Goal: Task Accomplishment & Management: Manage account settings

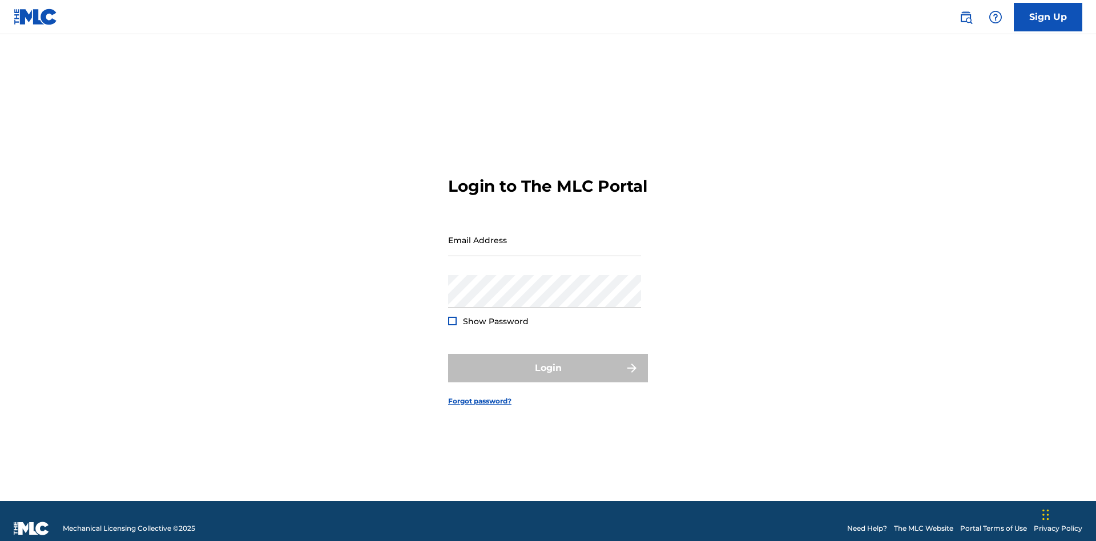
scroll to position [15, 0]
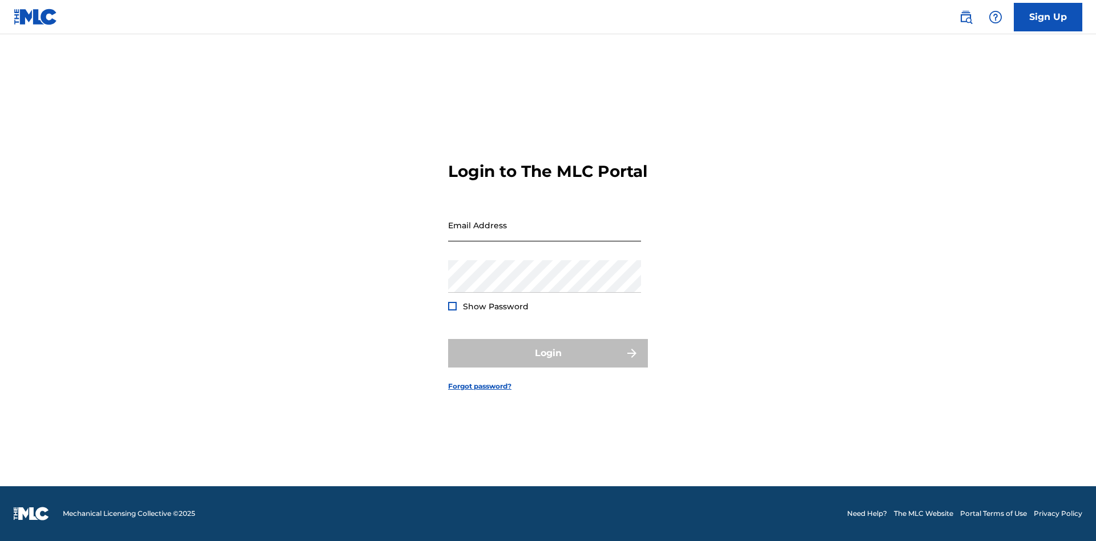
click at [545, 235] on input "Email Address" at bounding box center [544, 225] width 193 height 33
type input "[EMAIL_ADDRESS][DOMAIN_NAME]"
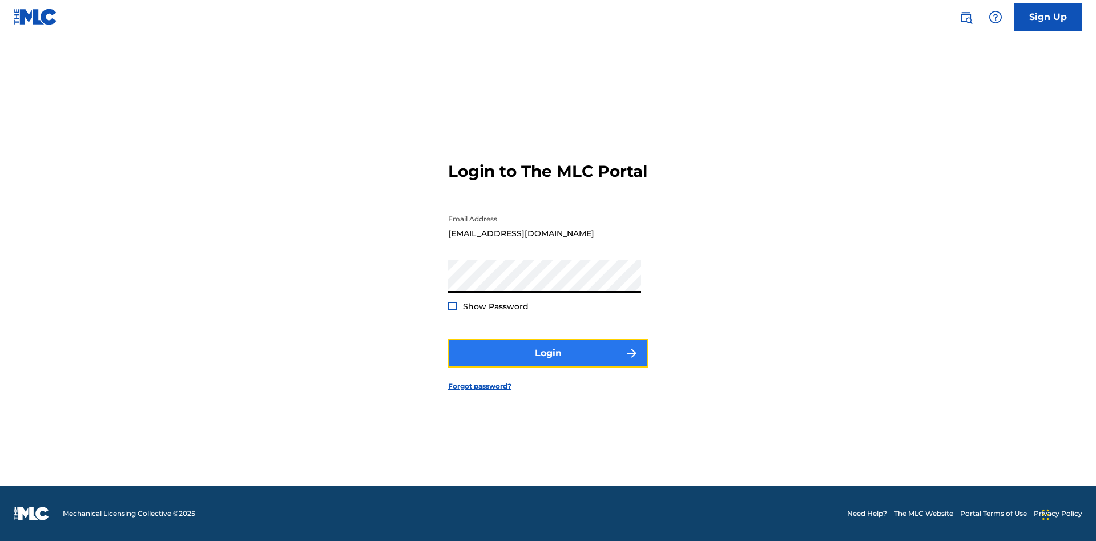
click at [548, 363] on button "Login" at bounding box center [548, 353] width 200 height 29
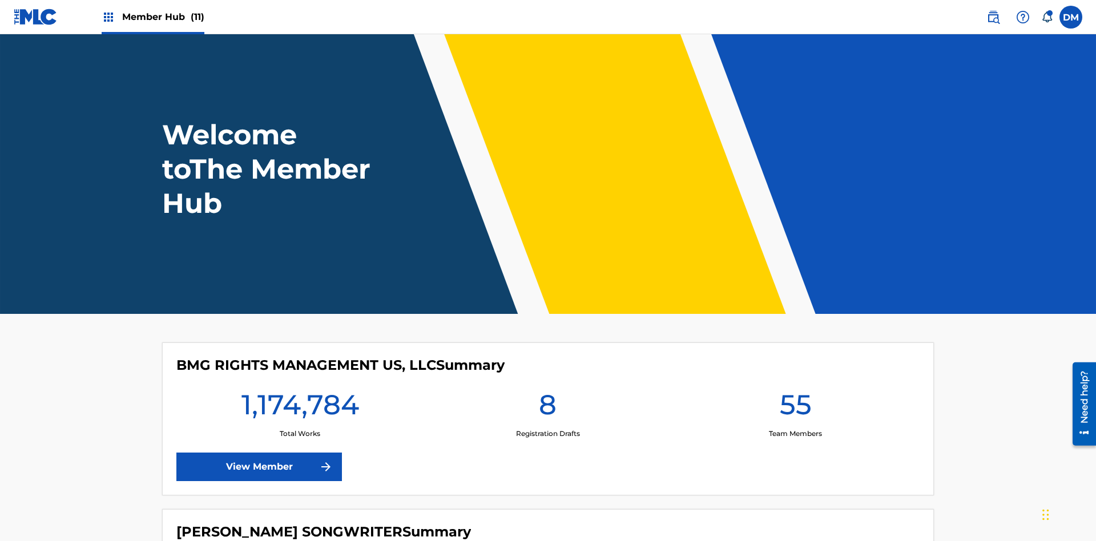
click at [163, 17] on span "Member Hub (11)" at bounding box center [163, 16] width 82 height 13
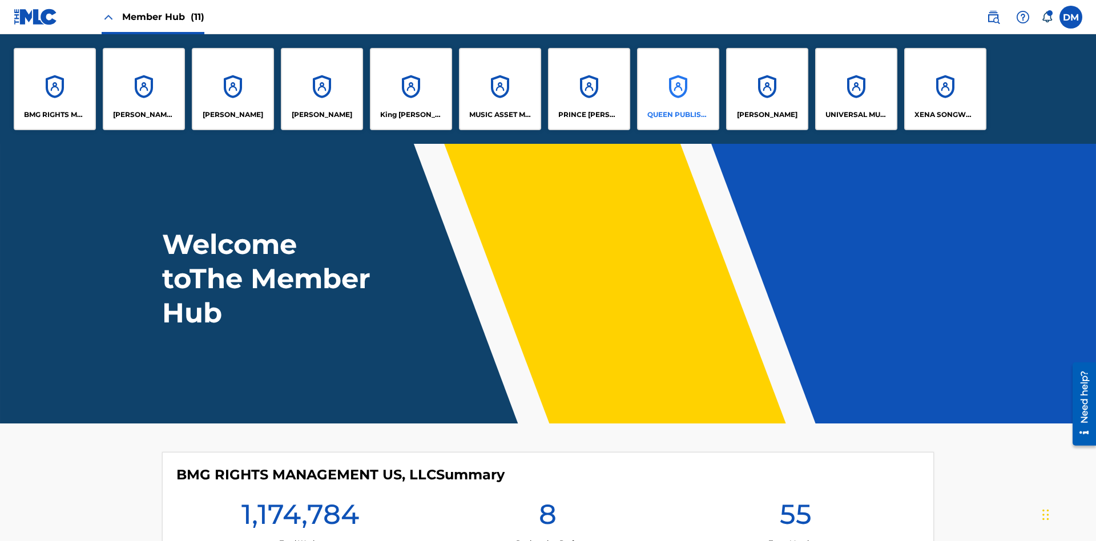
click at [678, 115] on p "QUEEN PUBLISHA" at bounding box center [678, 115] width 62 height 10
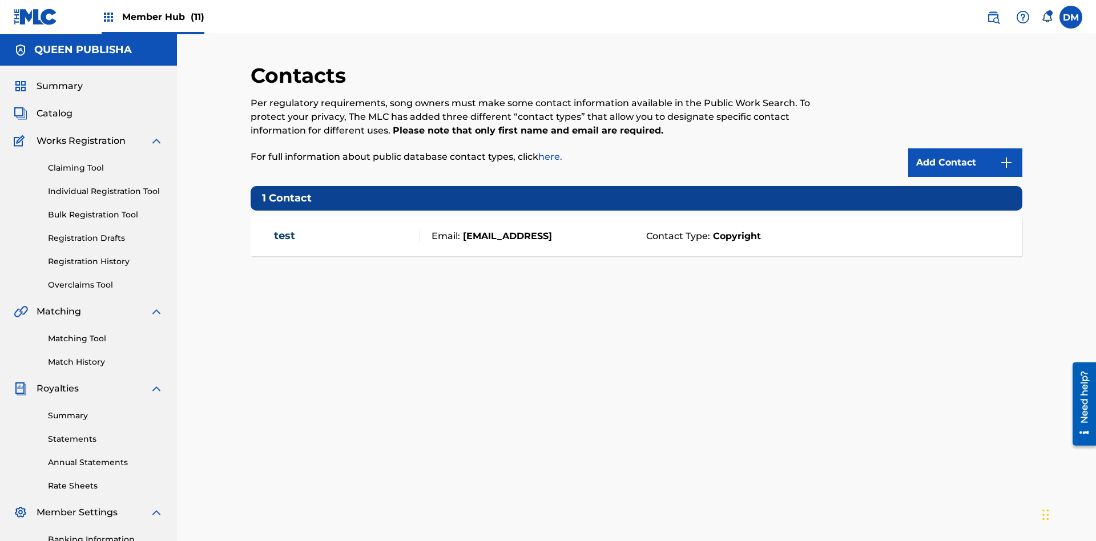
click at [163, 17] on span "Member Hub (11)" at bounding box center [163, 16] width 82 height 13
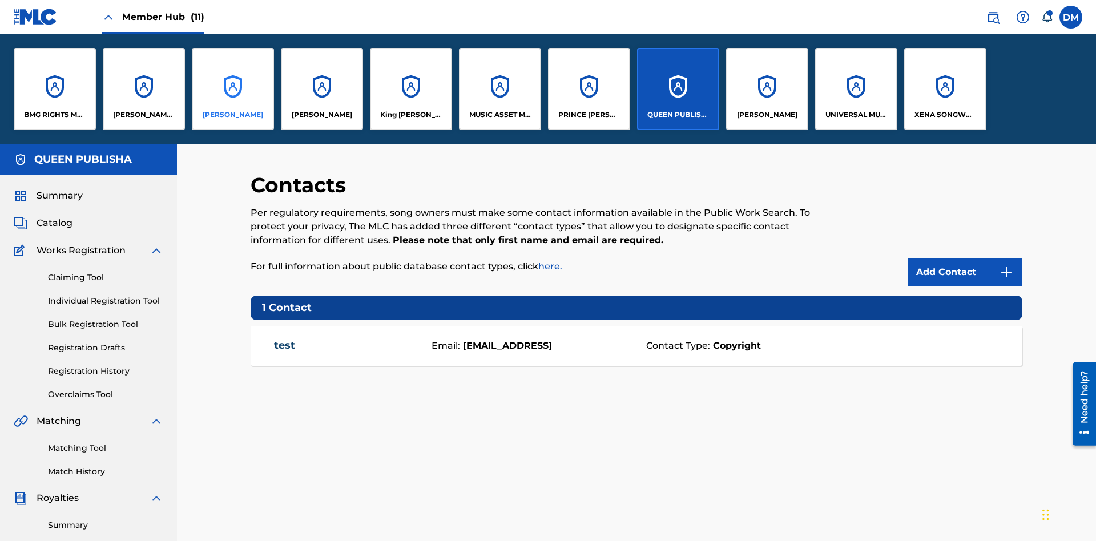
click at [232, 115] on p "[PERSON_NAME]" at bounding box center [233, 115] width 61 height 10
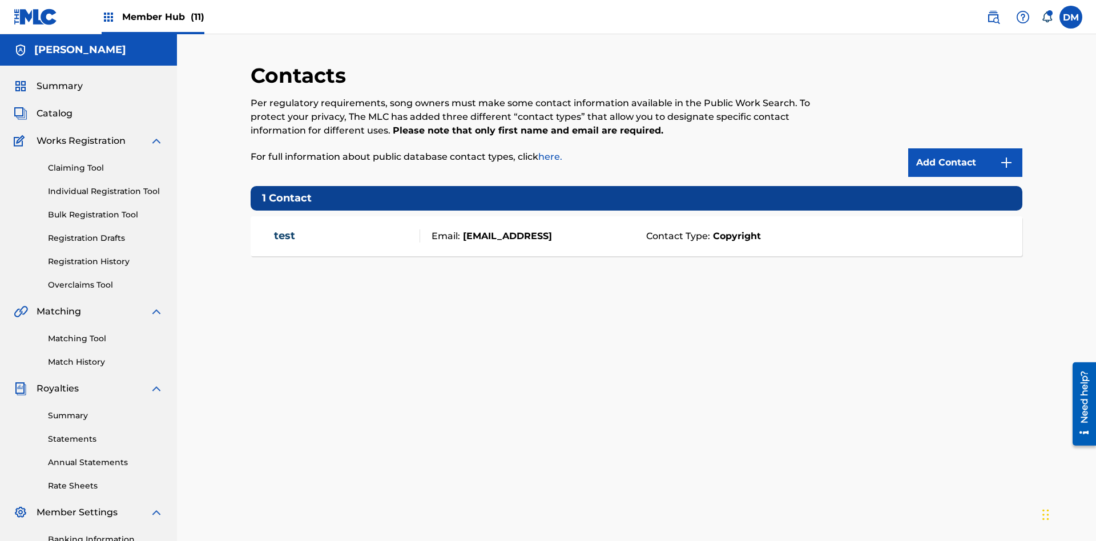
click at [163, 17] on span "Member Hub (11)" at bounding box center [163, 16] width 82 height 13
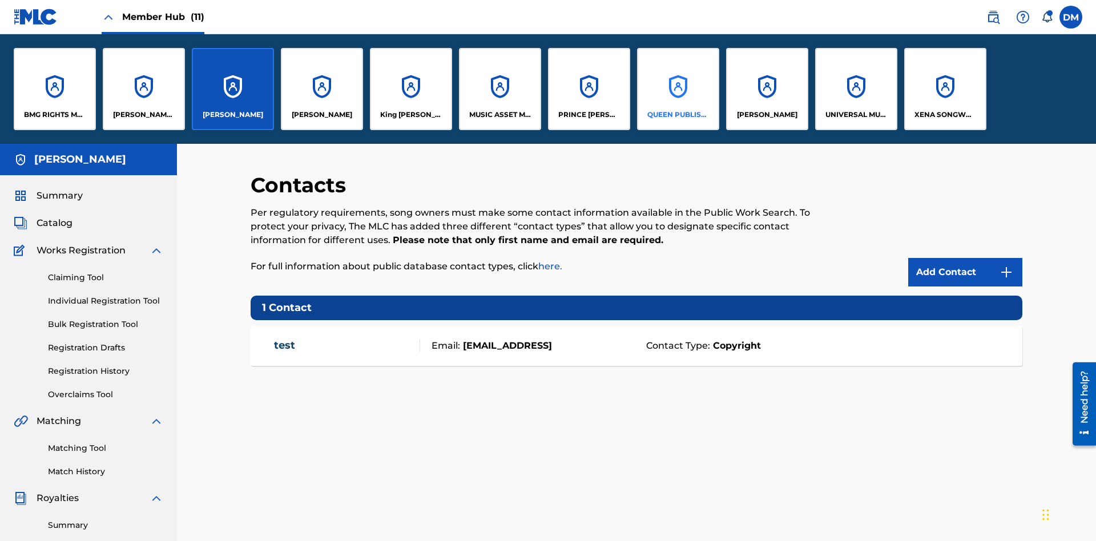
click at [678, 115] on p "QUEEN PUBLISHA" at bounding box center [678, 115] width 62 height 10
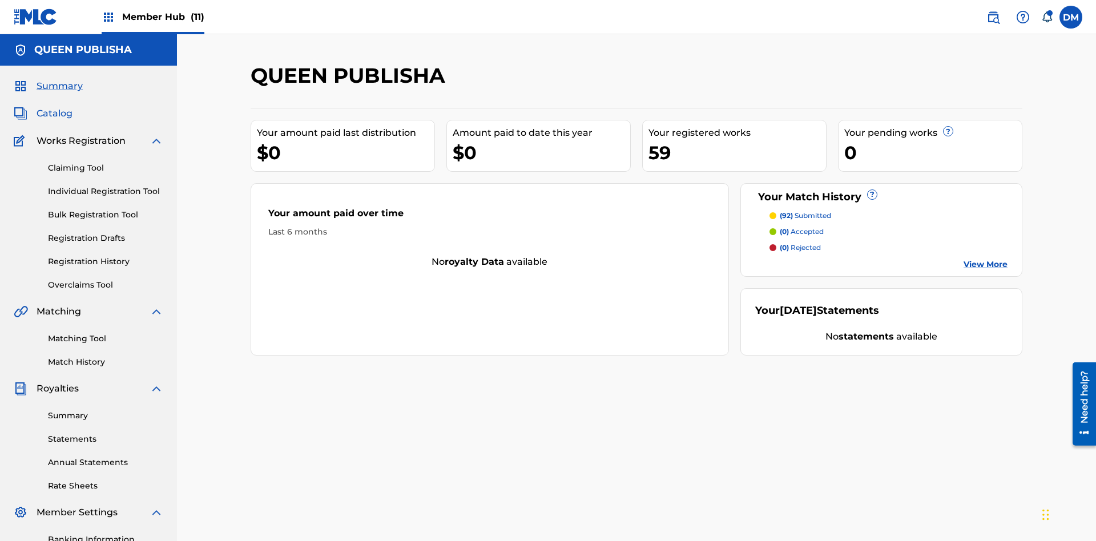
click at [54, 107] on span "Catalog" at bounding box center [55, 114] width 36 height 14
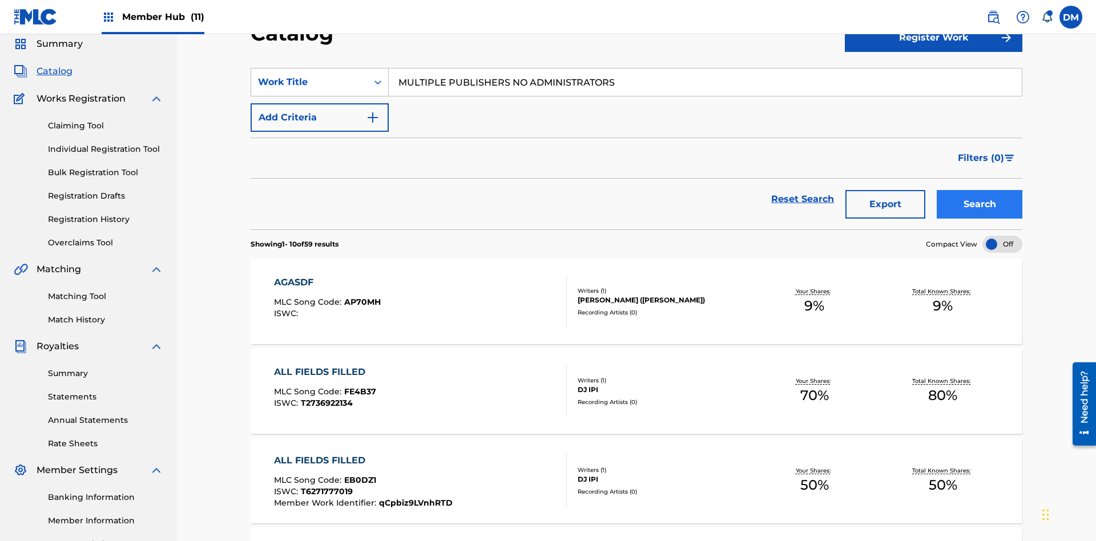
type input "MULTIPLE PUBLISHERS NO ADMINISTRATORS"
click at [980, 190] on button "Search" at bounding box center [980, 204] width 86 height 29
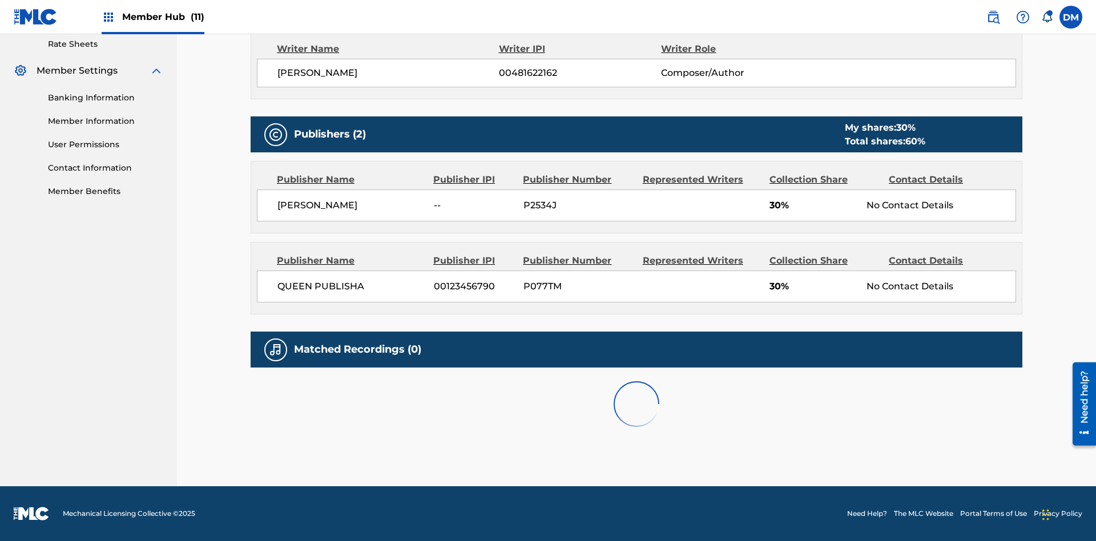
scroll to position [6, 0]
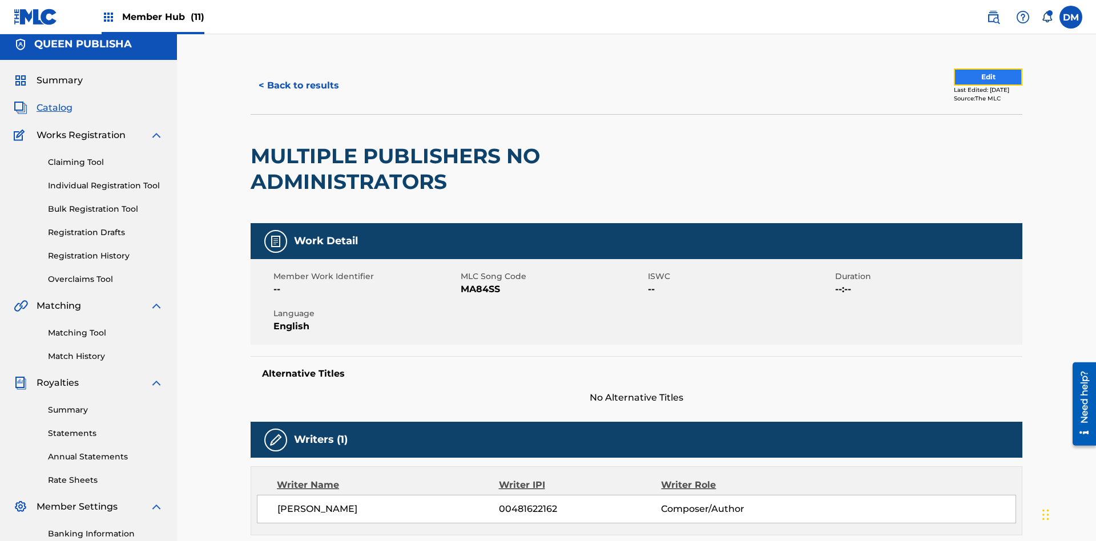
click at [975, 77] on button "Edit" at bounding box center [988, 77] width 69 height 17
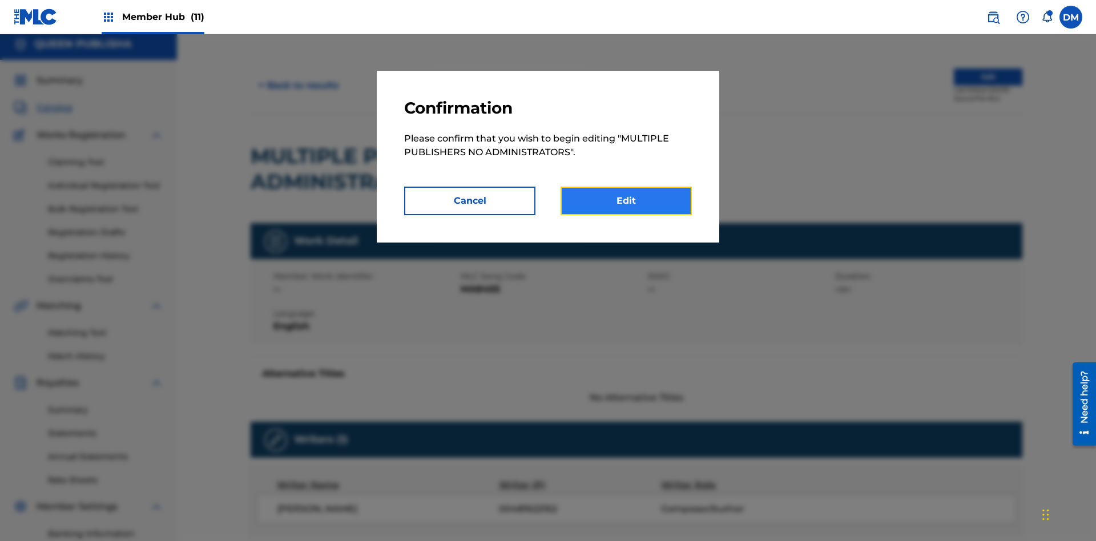
click at [626, 201] on link "Edit" at bounding box center [626, 201] width 131 height 29
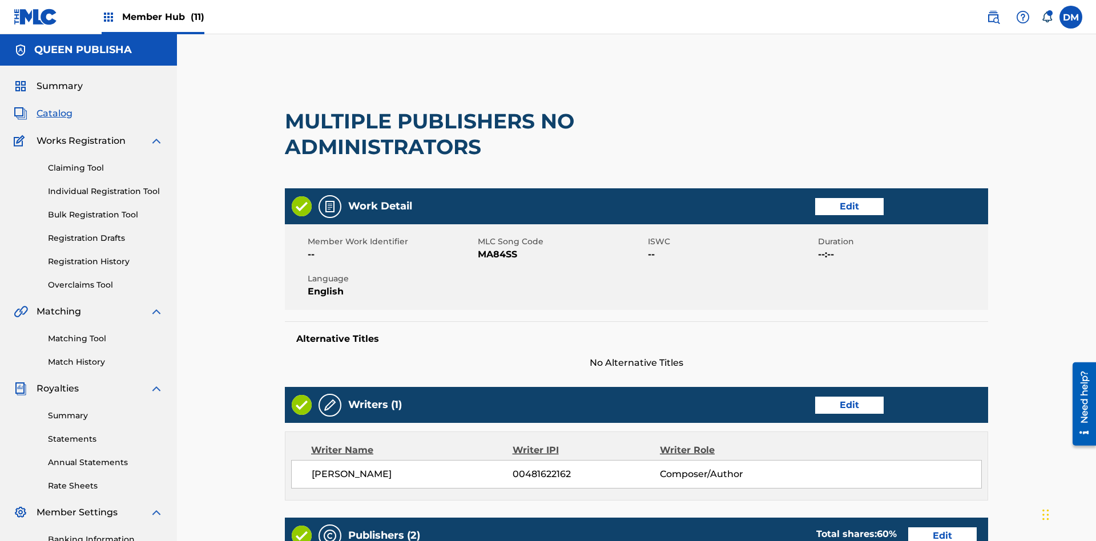
scroll to position [445, 285]
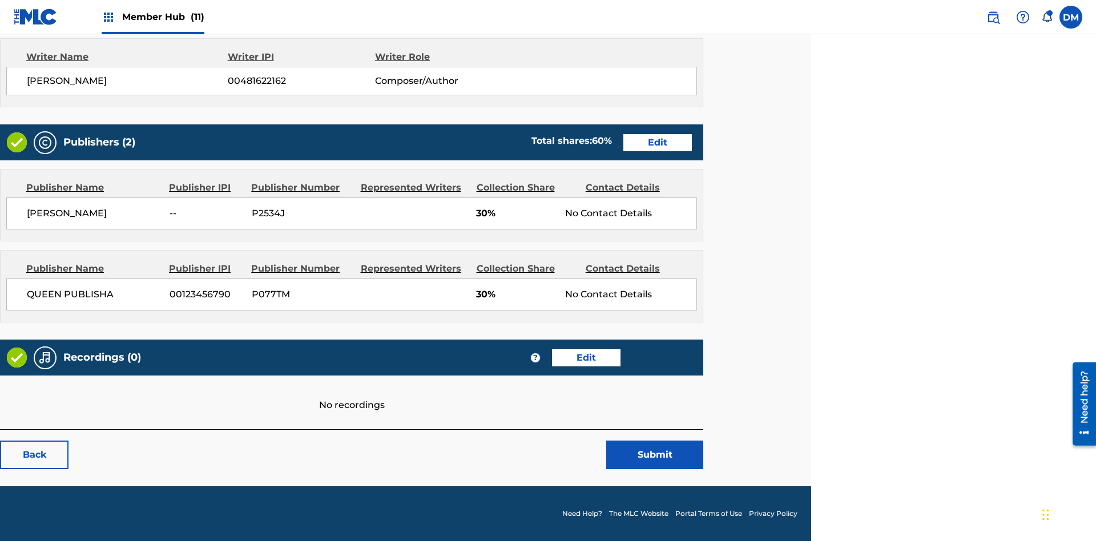
click at [163, 17] on span "Member Hub (11)" at bounding box center [163, 16] width 82 height 13
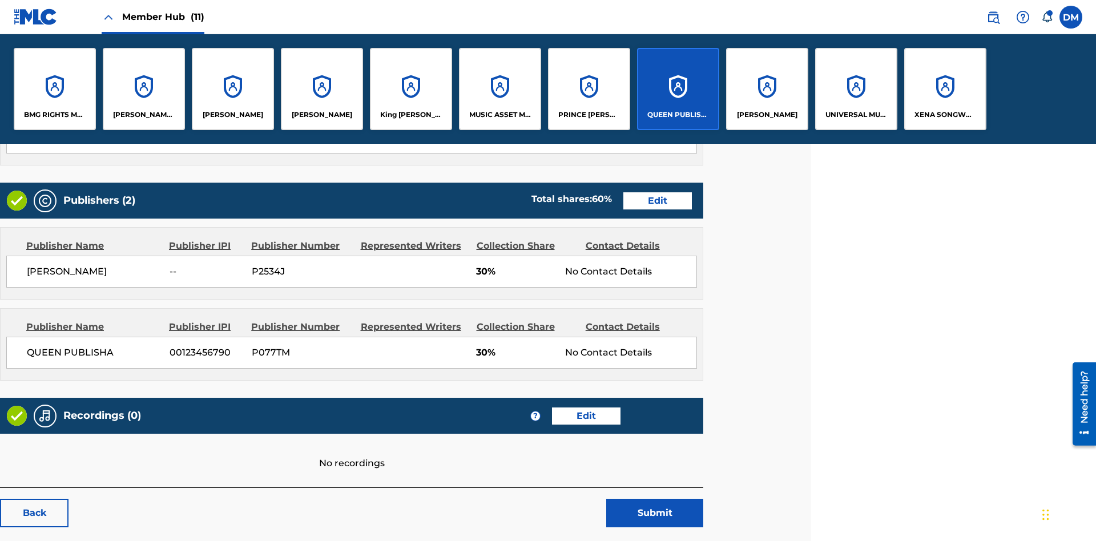
click at [678, 115] on p "QUEEN PUBLISHA" at bounding box center [678, 115] width 62 height 10
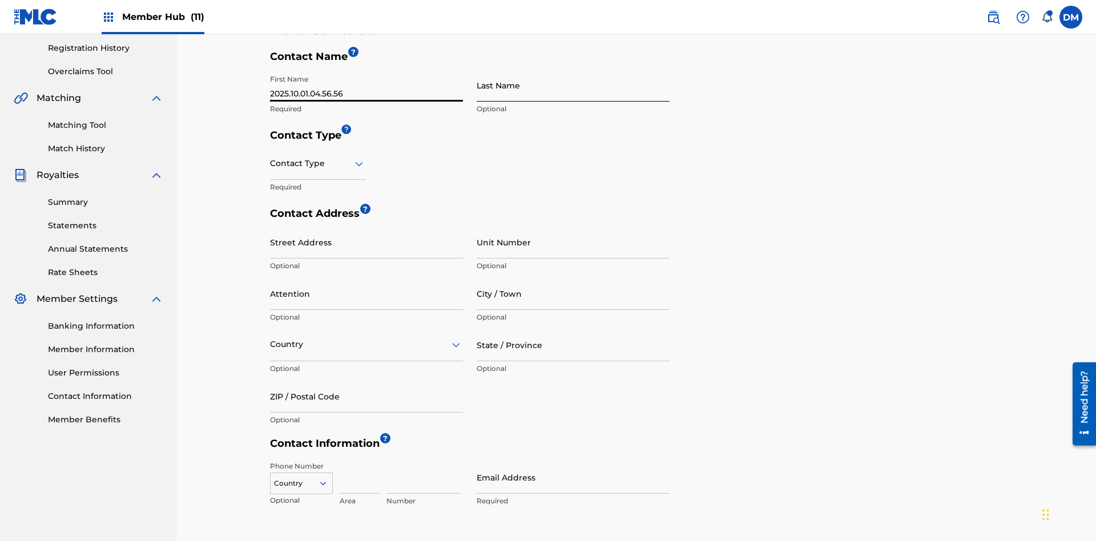
type input "2025.10.01.04.56.56"
click at [573, 85] on input "Last Name" at bounding box center [573, 85] width 193 height 33
type input "2025.10.01.04.56.56"
click at [271, 158] on input "text" at bounding box center [271, 164] width 2 height 12
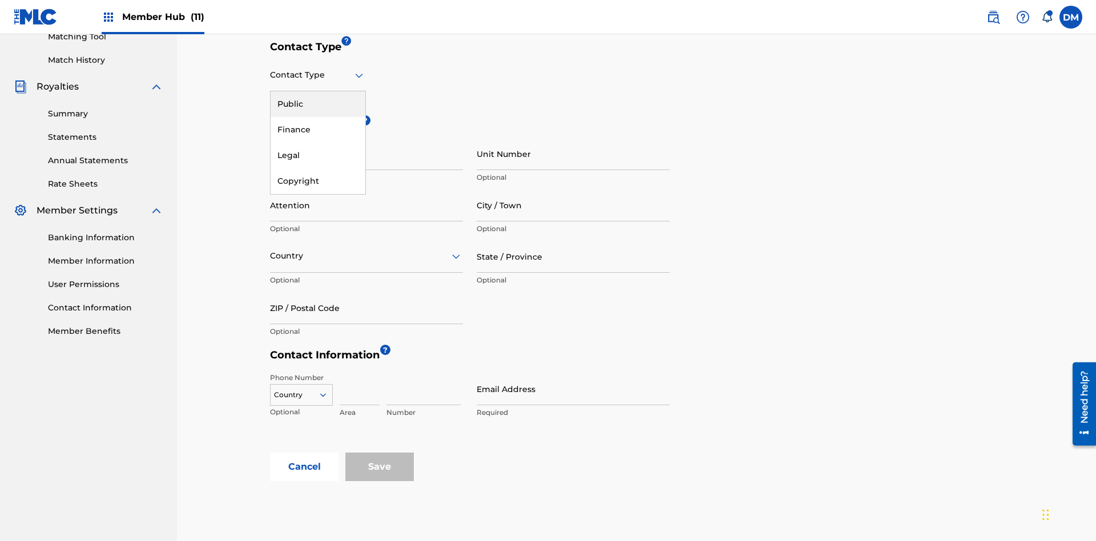
click at [318, 104] on div "Public" at bounding box center [318, 104] width 95 height 26
click at [573, 189] on input "City / Town" at bounding box center [573, 205] width 193 height 33
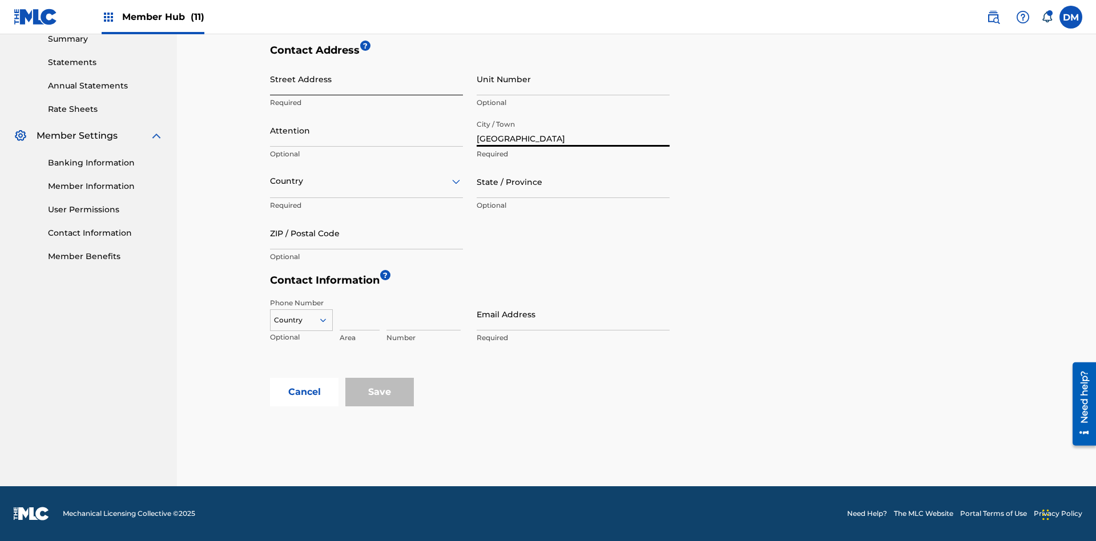
type input "[GEOGRAPHIC_DATA]"
click at [367, 85] on input "Street Address" at bounding box center [366, 79] width 193 height 33
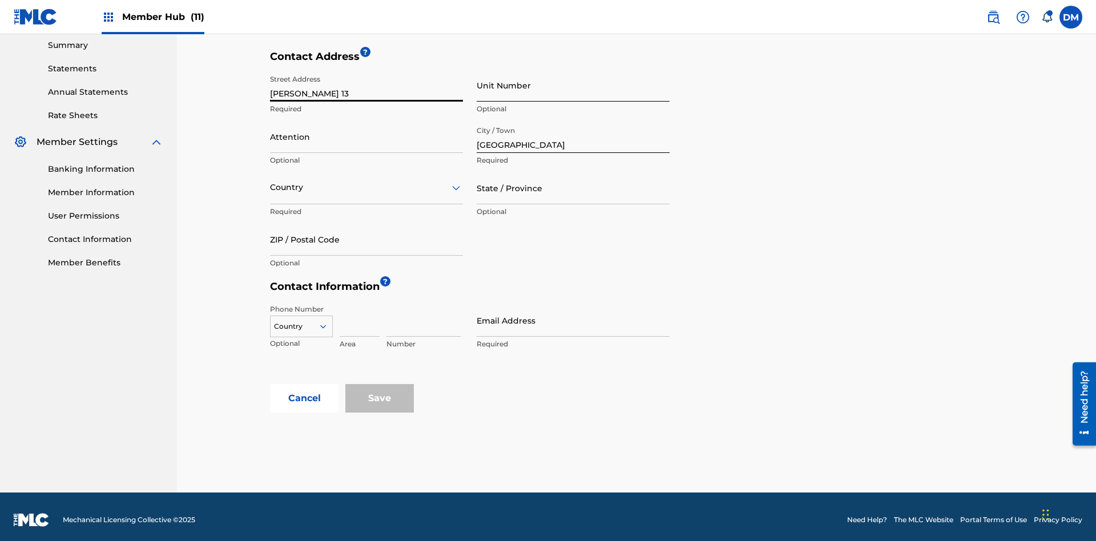
type input "[PERSON_NAME] 13"
click at [573, 85] on input "Unit Number" at bounding box center [573, 85] width 193 height 33
type input "9P"
click at [367, 130] on input "Attention" at bounding box center [366, 136] width 193 height 33
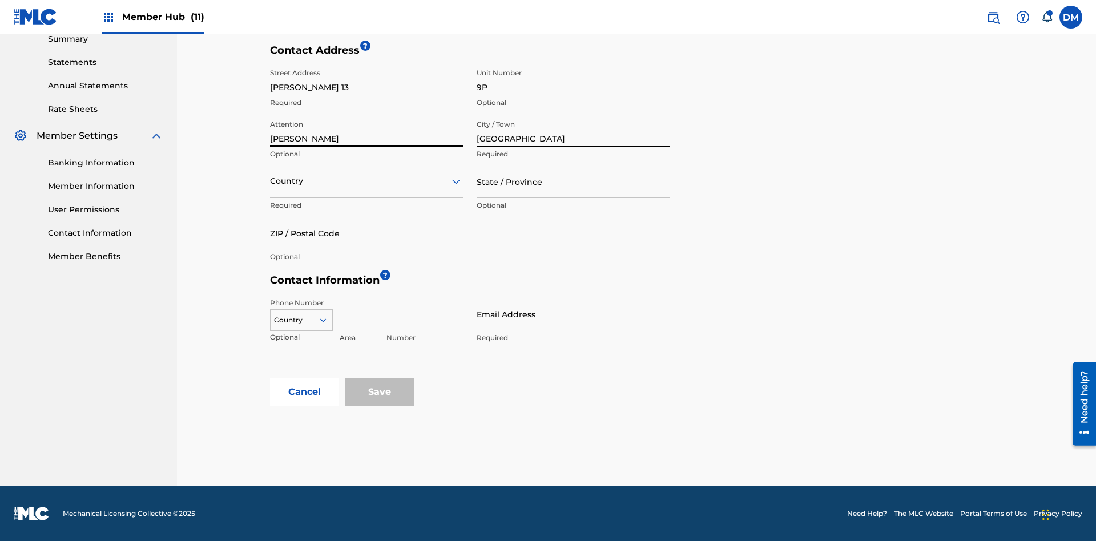
type input "[PERSON_NAME]"
click at [271, 181] on input "text" at bounding box center [271, 181] width 2 height 12
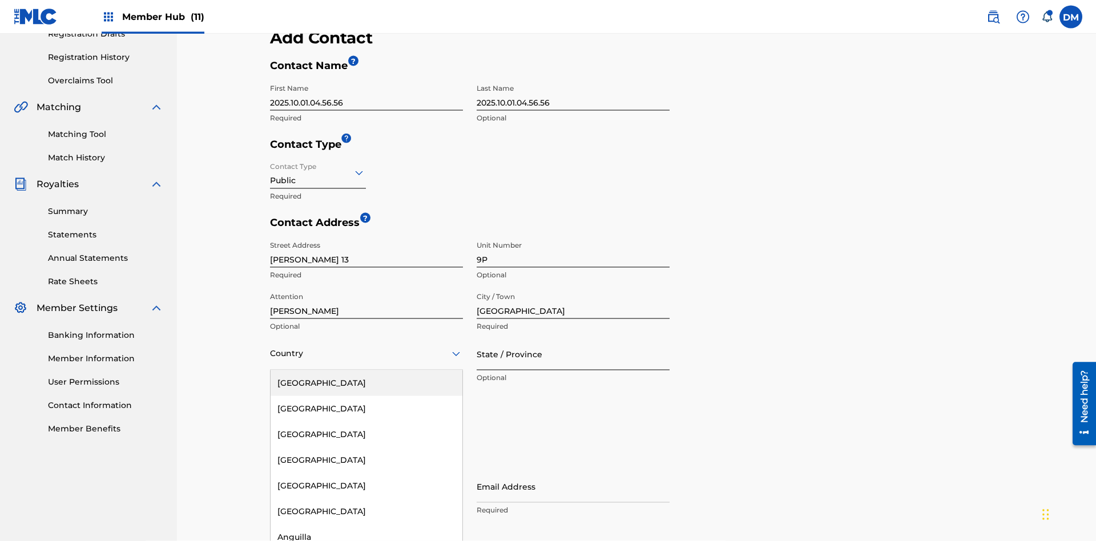
click at [573, 338] on input "State / Province" at bounding box center [573, 354] width 193 height 33
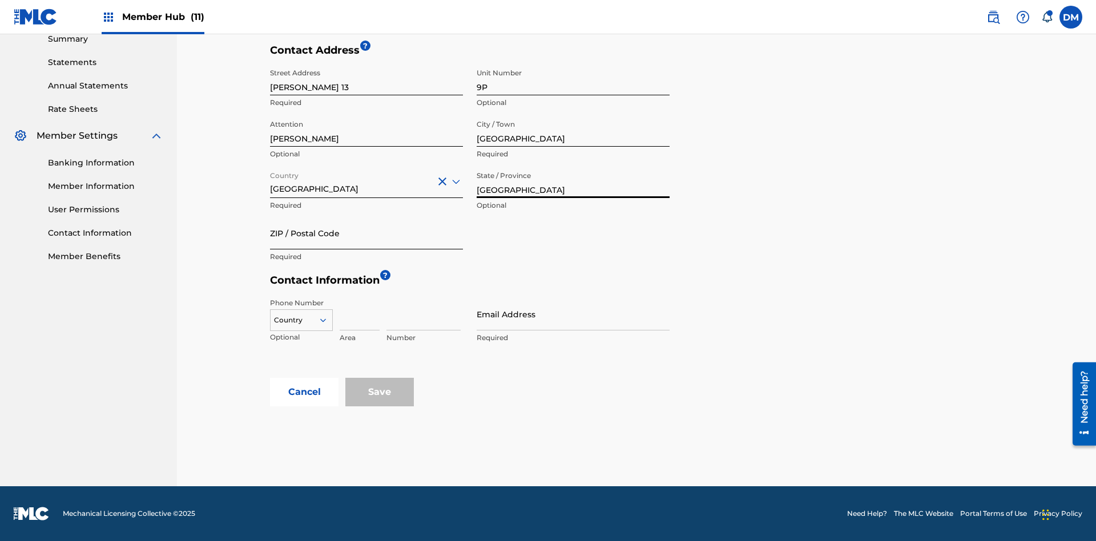
type input "[GEOGRAPHIC_DATA]"
click at [367, 233] on input "ZIP / Postal Code" at bounding box center [366, 233] width 193 height 33
type input "68080"
click at [328, 320] on icon at bounding box center [323, 320] width 10 height 10
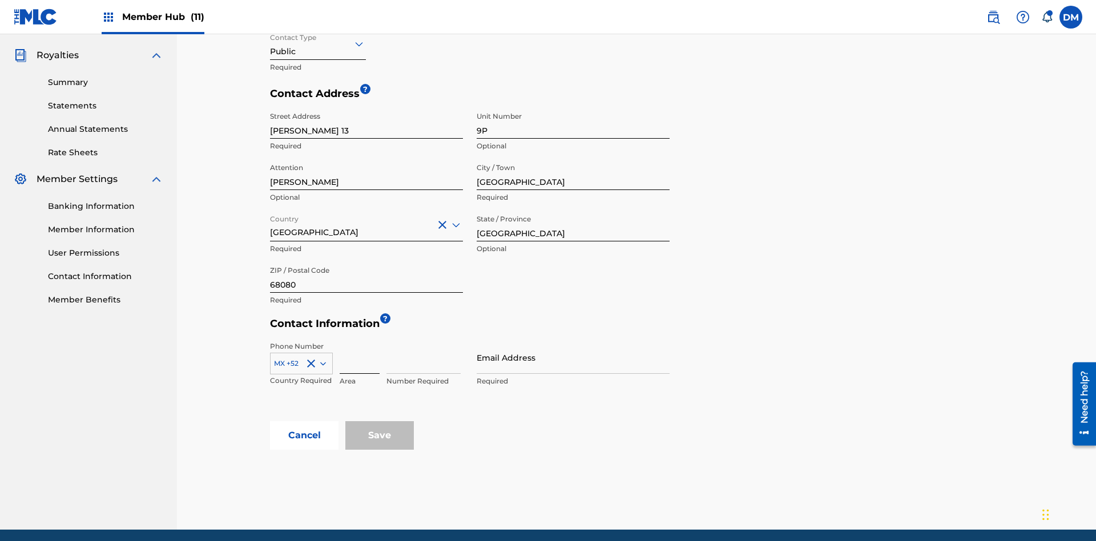
click at [360, 341] on input at bounding box center [360, 357] width 40 height 33
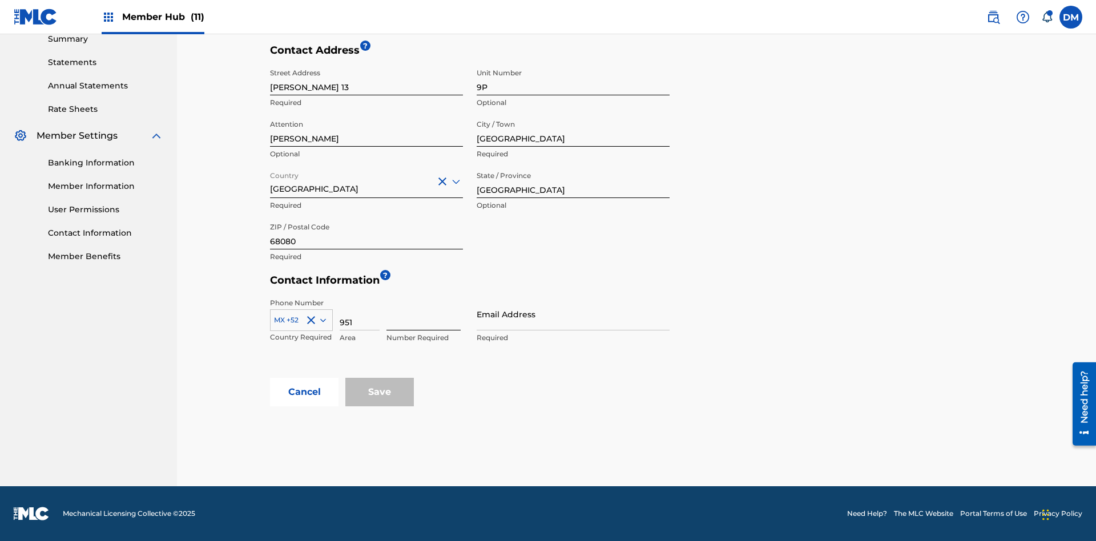
type input "951"
click at [424, 314] on input at bounding box center [424, 314] width 74 height 33
type input "5185312"
click at [573, 314] on input "Email Address" at bounding box center [573, 314] width 193 height 33
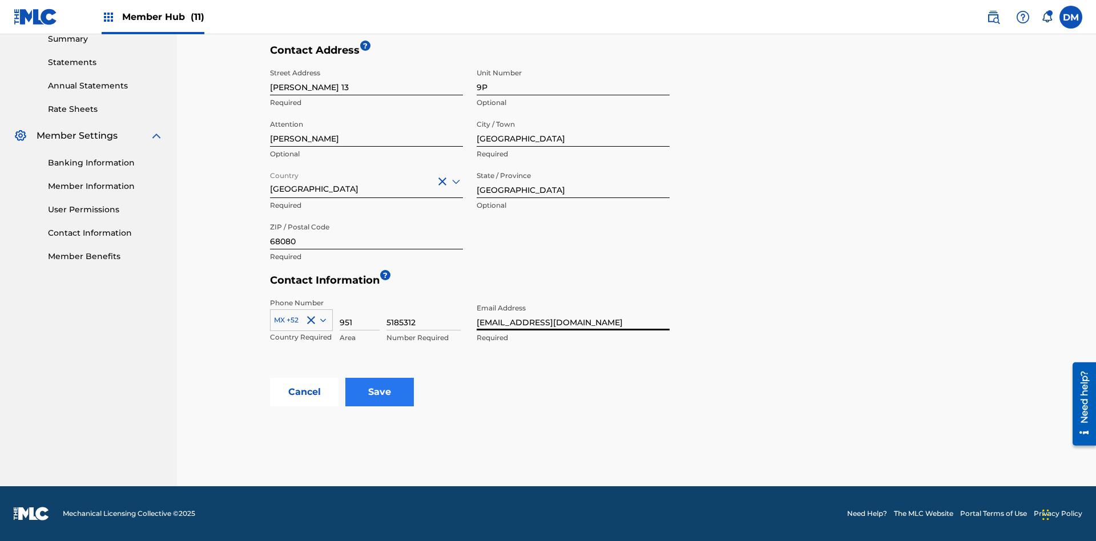
type input "[EMAIL_ADDRESS][DOMAIN_NAME]"
click at [380, 392] on input "Save" at bounding box center [379, 392] width 69 height 29
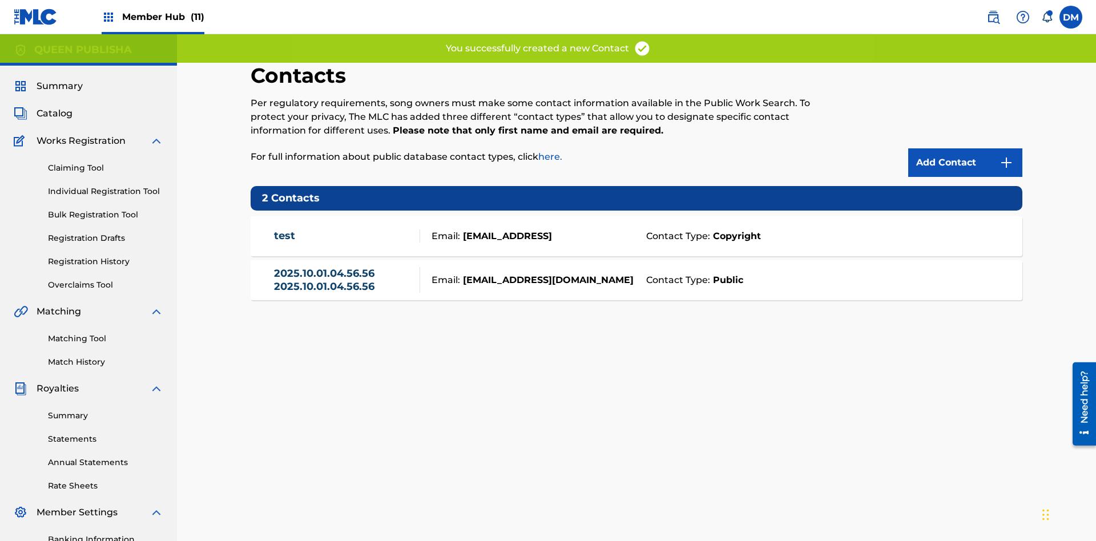
click at [163, 17] on span "Member Hub (11)" at bounding box center [163, 16] width 82 height 13
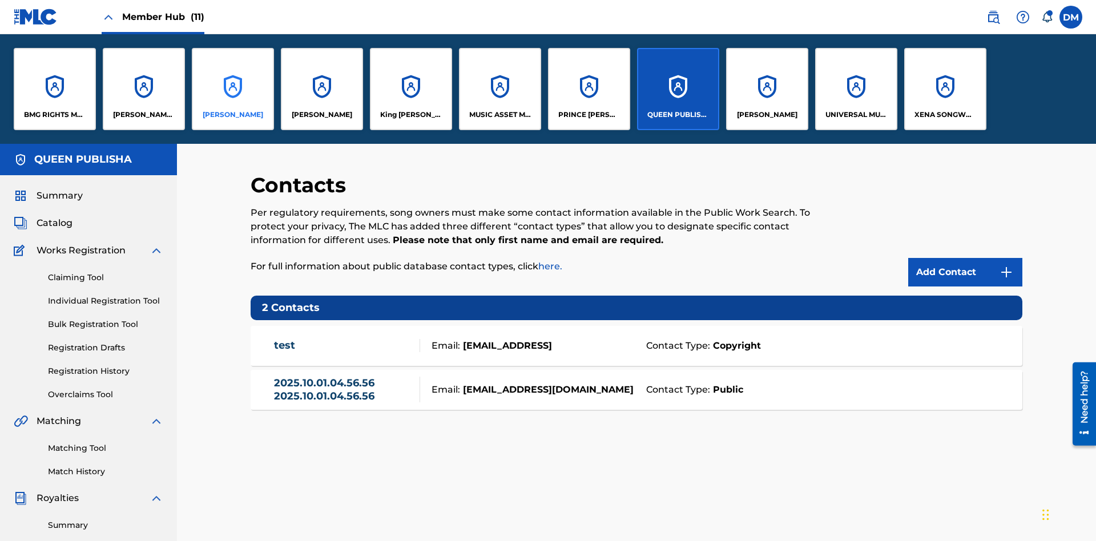
click at [232, 115] on p "[PERSON_NAME]" at bounding box center [233, 115] width 61 height 10
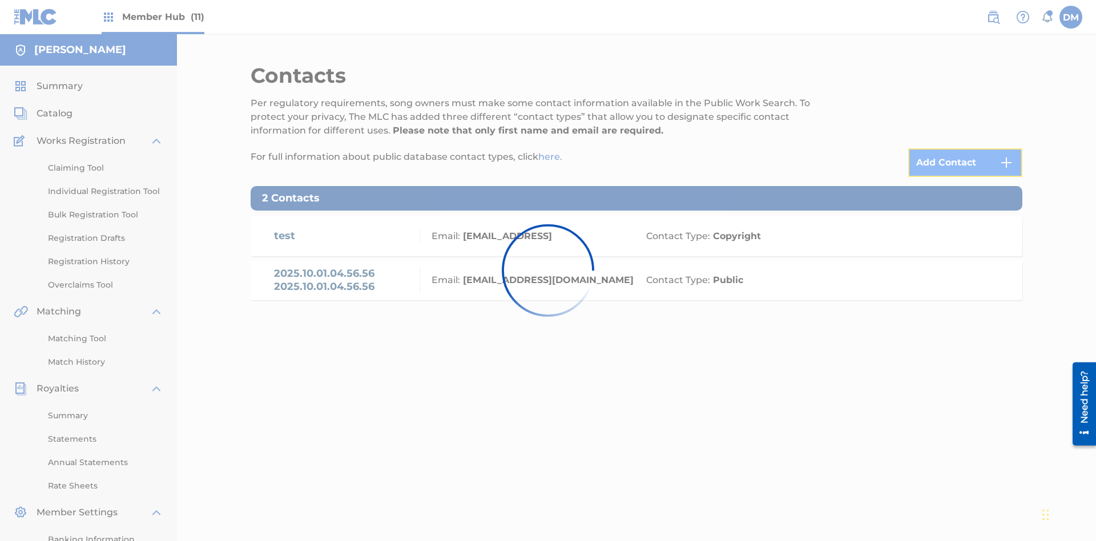
click at [1007, 156] on img at bounding box center [1007, 163] width 14 height 14
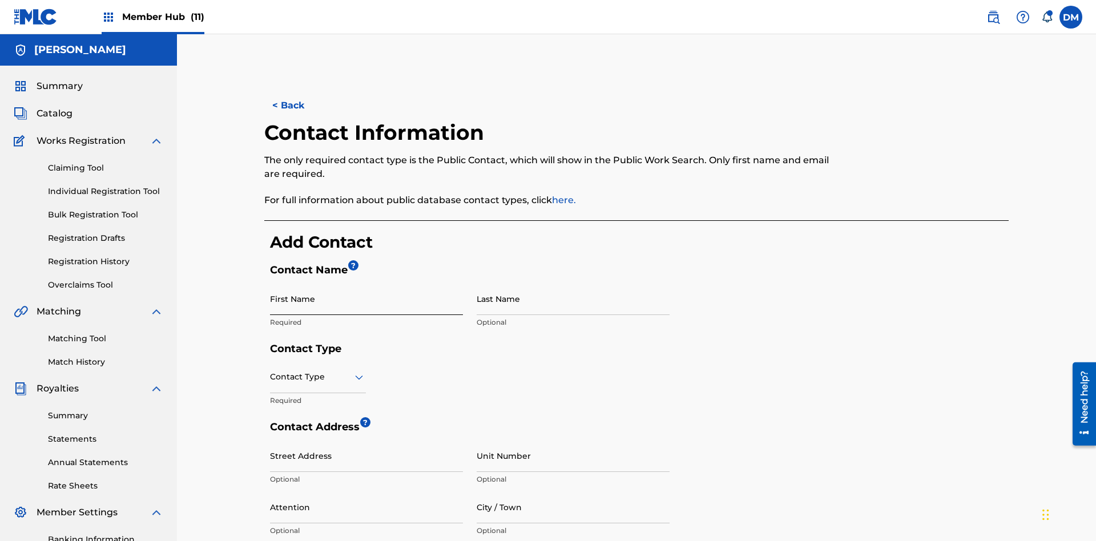
click at [367, 283] on input "First Name" at bounding box center [366, 299] width 193 height 33
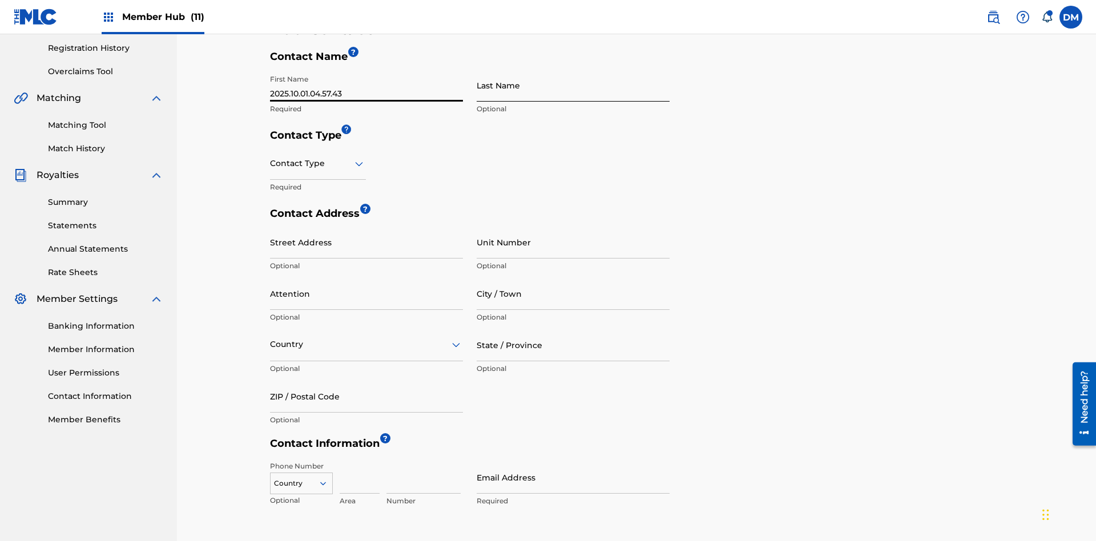
type input "2025.10.01.04.57.43"
click at [573, 85] on input "Last Name" at bounding box center [573, 85] width 193 height 33
type input "2025.10.01.04.57.43"
click at [271, 158] on input "text" at bounding box center [271, 164] width 2 height 12
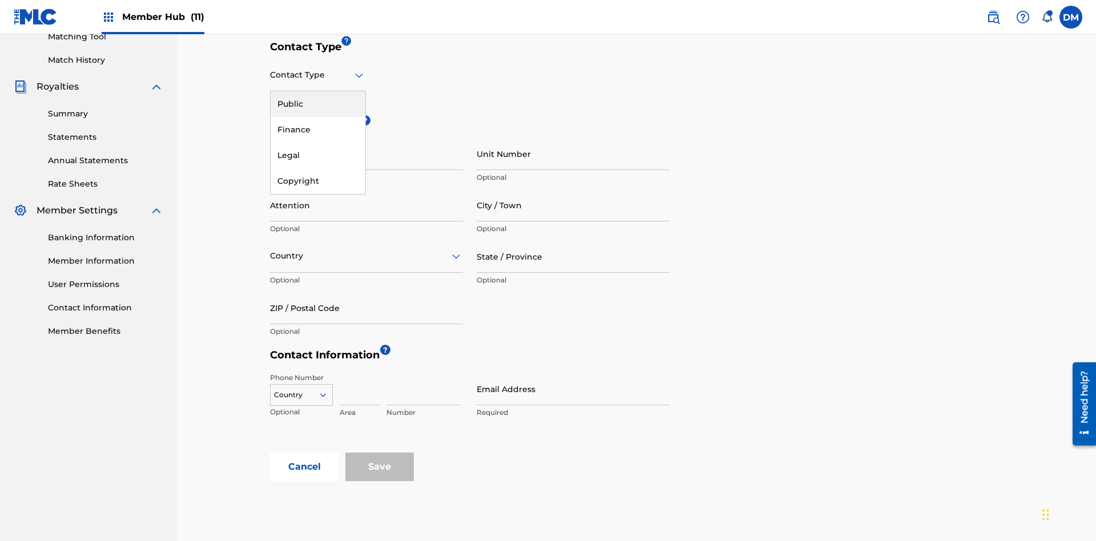
click at [318, 104] on div "Public" at bounding box center [318, 104] width 95 height 26
click at [573, 189] on input "City / Town" at bounding box center [573, 205] width 193 height 33
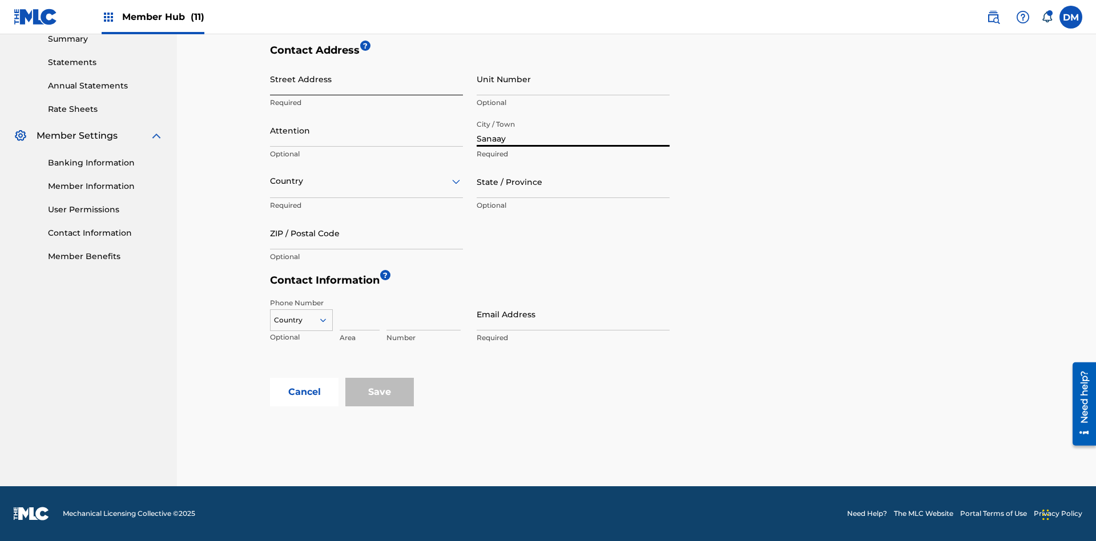
type input "Sanaay"
click at [367, 85] on input "Street Address" at bounding box center [366, 79] width 193 height 33
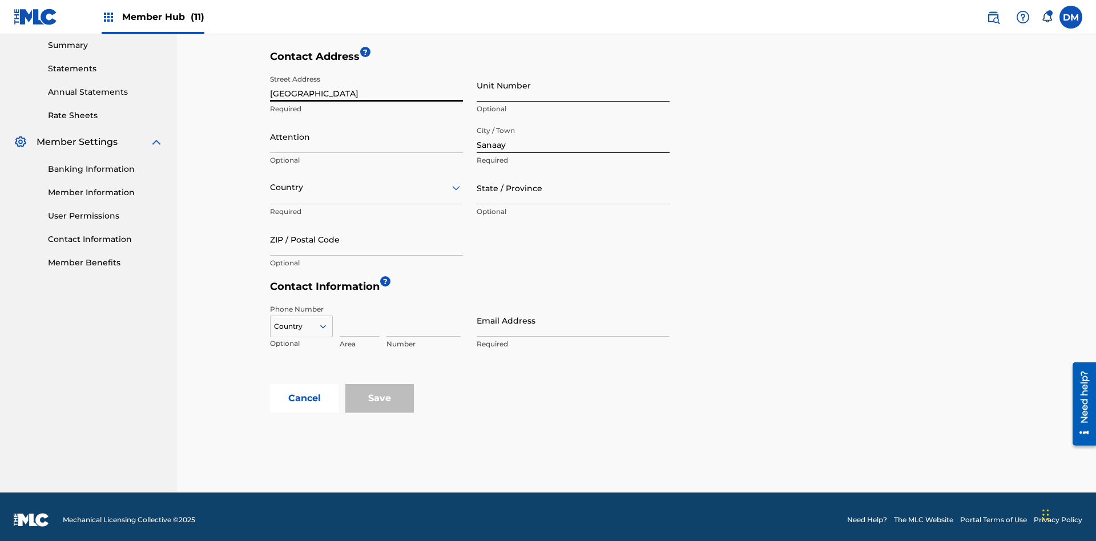
type input "[GEOGRAPHIC_DATA]"
click at [573, 85] on input "Unit Number" at bounding box center [573, 85] width 193 height 33
type input "77"
click at [367, 130] on input "Attention" at bounding box center [366, 136] width 193 height 33
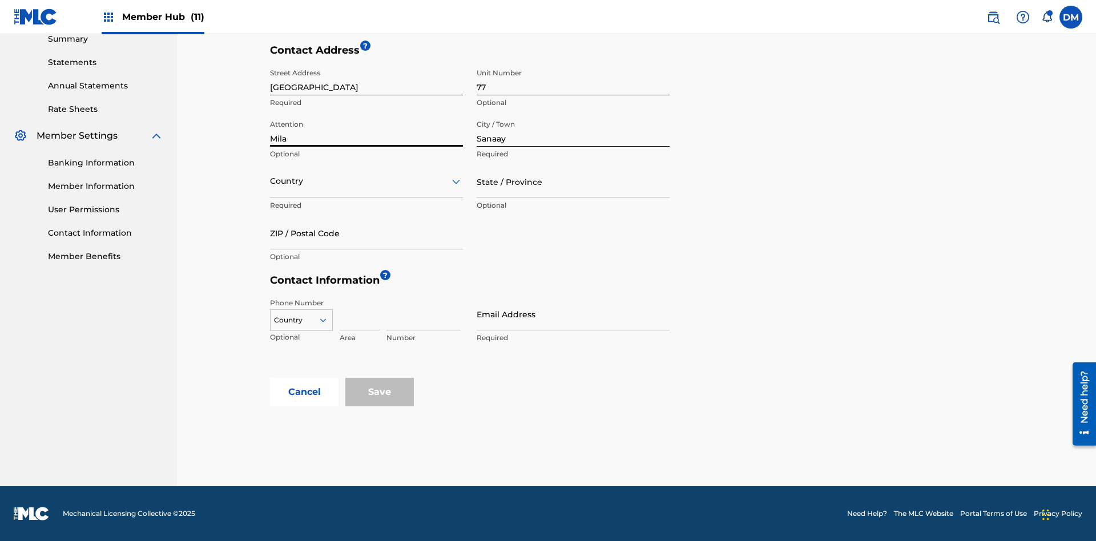
type input "Mila"
click at [271, 181] on input "text" at bounding box center [271, 181] width 2 height 12
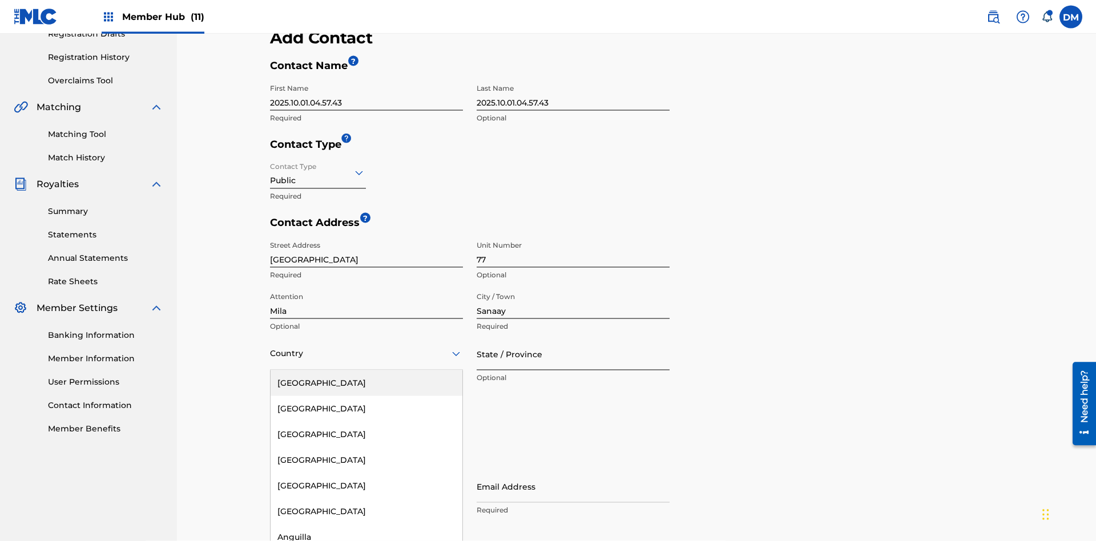
click at [573, 338] on input "State / Province" at bounding box center [573, 354] width 193 height 33
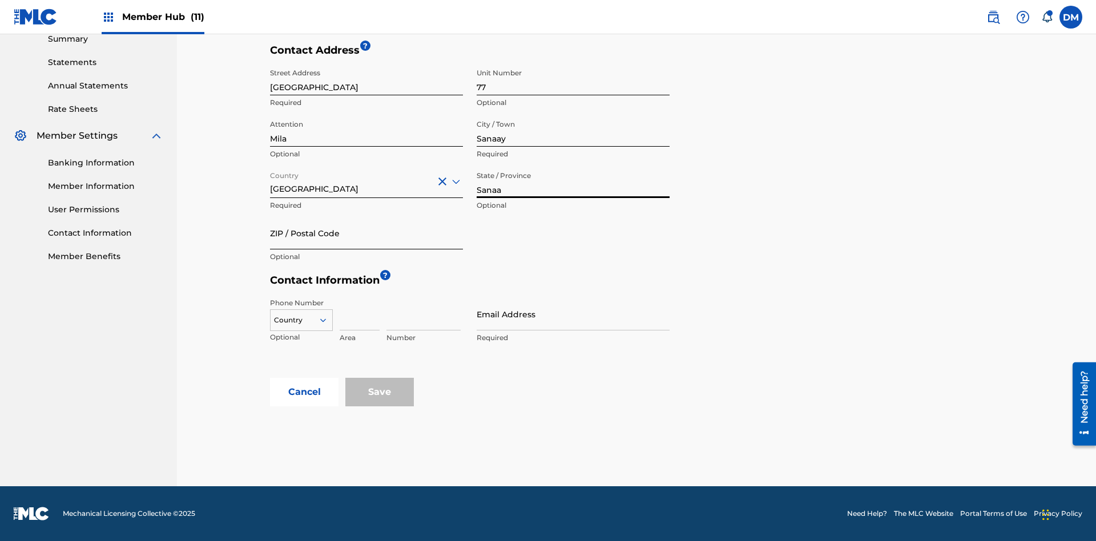
type input "Sanaa"
click at [367, 233] on input "ZIP / Postal Code" at bounding box center [366, 233] width 193 height 33
type input "19238"
click at [328, 320] on icon at bounding box center [323, 320] width 10 height 10
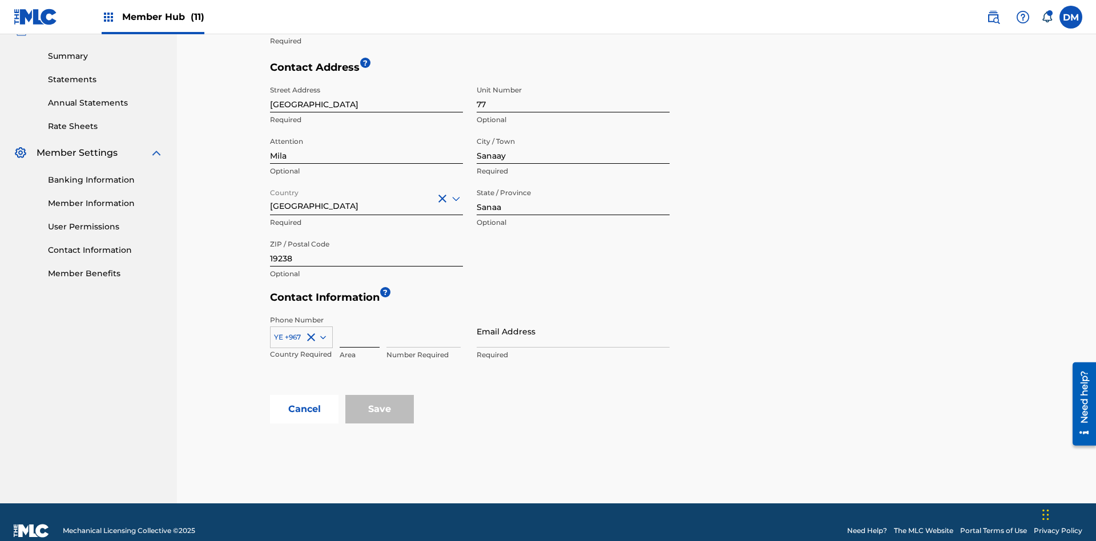
click at [360, 315] on input at bounding box center [360, 331] width 40 height 33
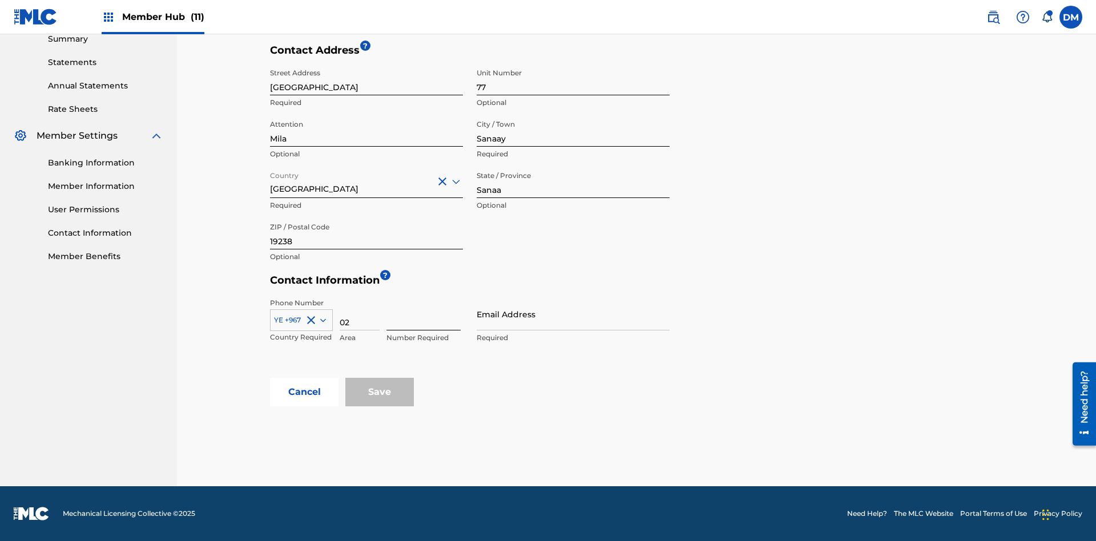
type input "02"
click at [424, 314] on input at bounding box center [424, 314] width 74 height 33
type input "255435"
click at [573, 314] on input "Email Address" at bounding box center [573, 314] width 193 height 33
type input "[EMAIL_ADDRESS][DOMAIN_NAME]"
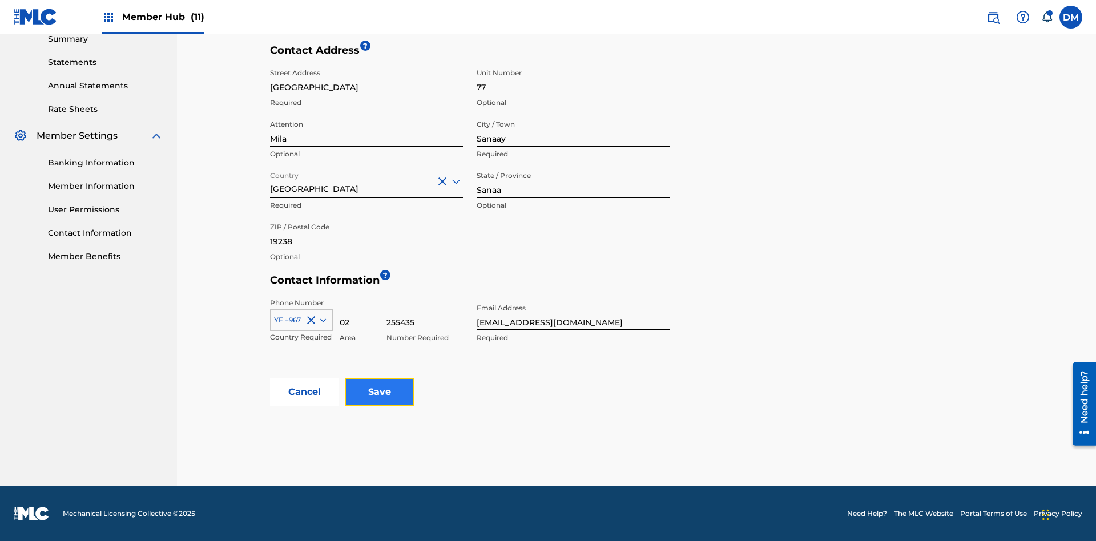
click at [380, 392] on input "Save" at bounding box center [379, 392] width 69 height 29
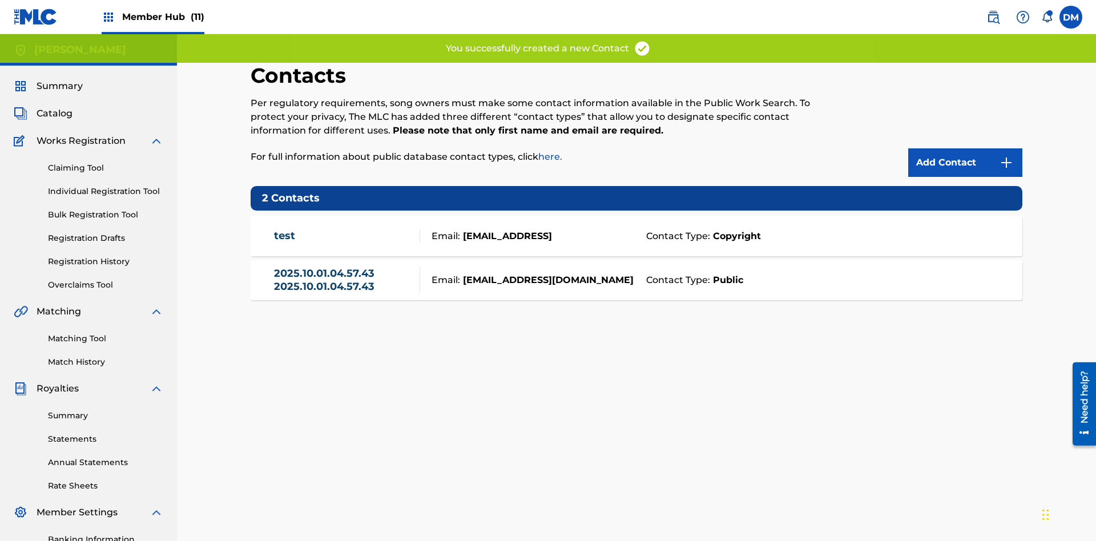
click at [163, 17] on span "Member Hub (11)" at bounding box center [163, 16] width 82 height 13
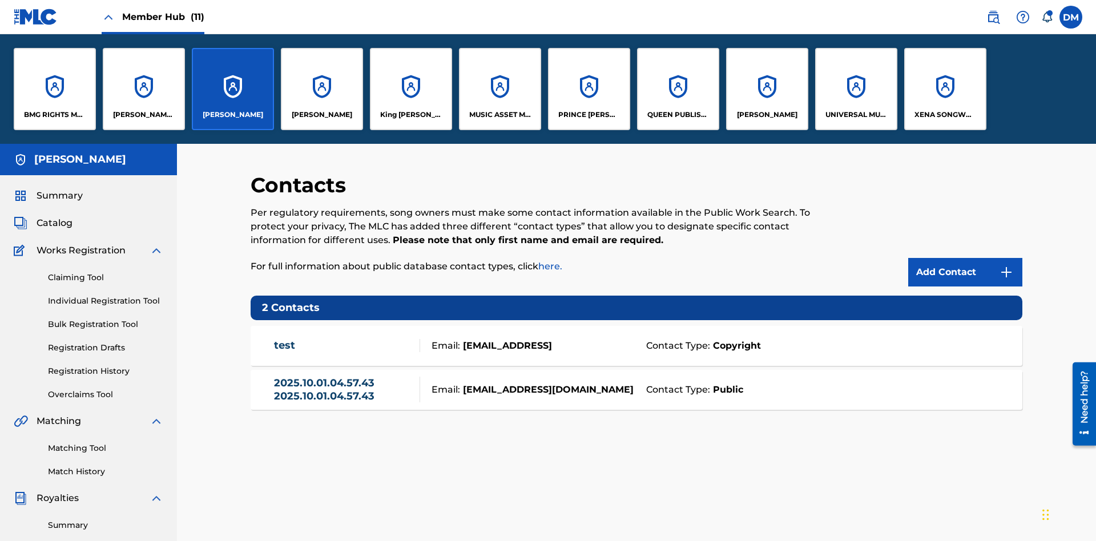
click at [232, 115] on p "[PERSON_NAME]" at bounding box center [233, 115] width 61 height 10
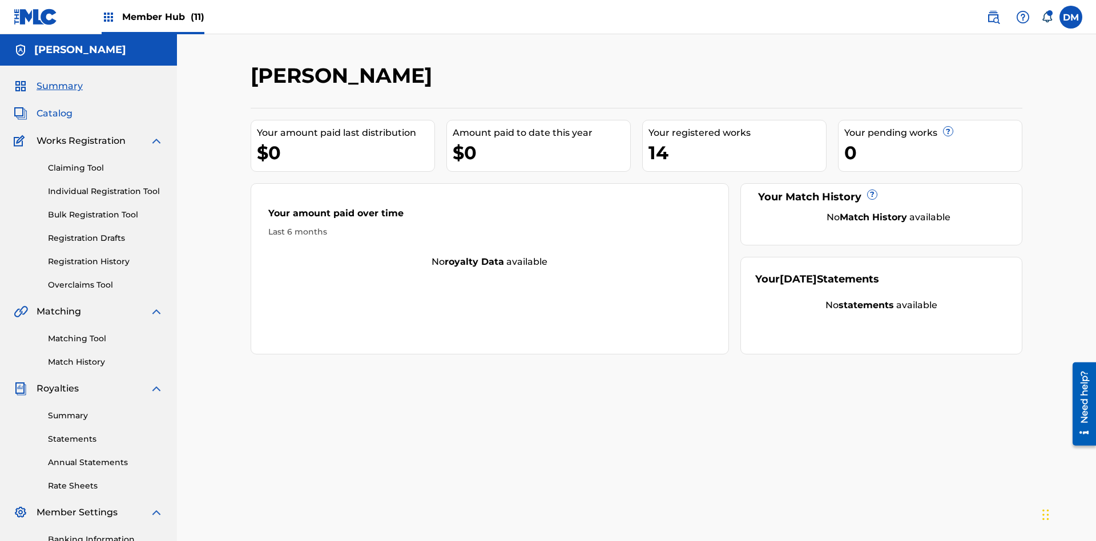
click at [54, 107] on span "Catalog" at bounding box center [55, 114] width 36 height 14
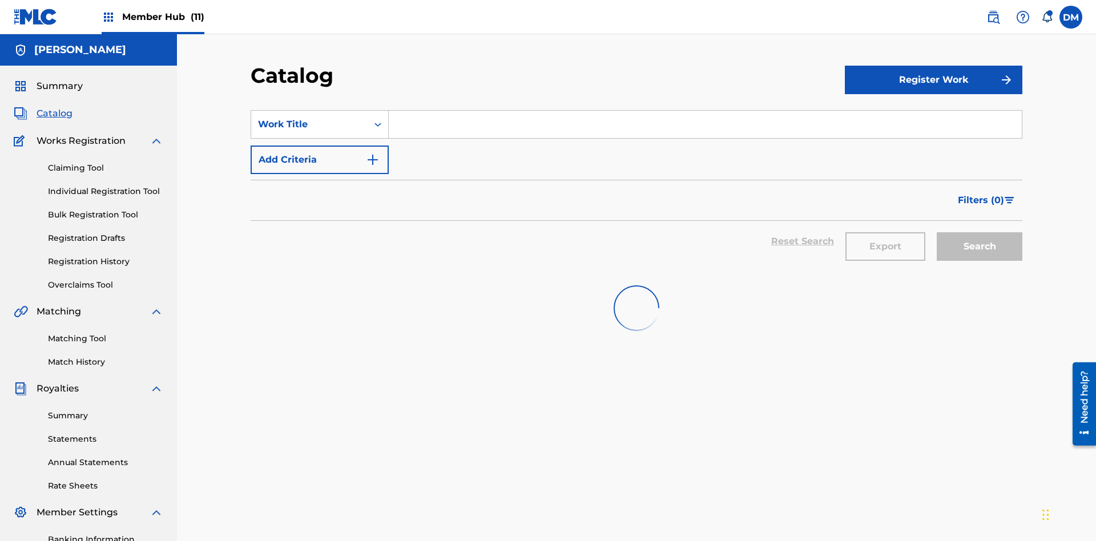
click at [705, 111] on input "Search Form" at bounding box center [705, 124] width 633 height 27
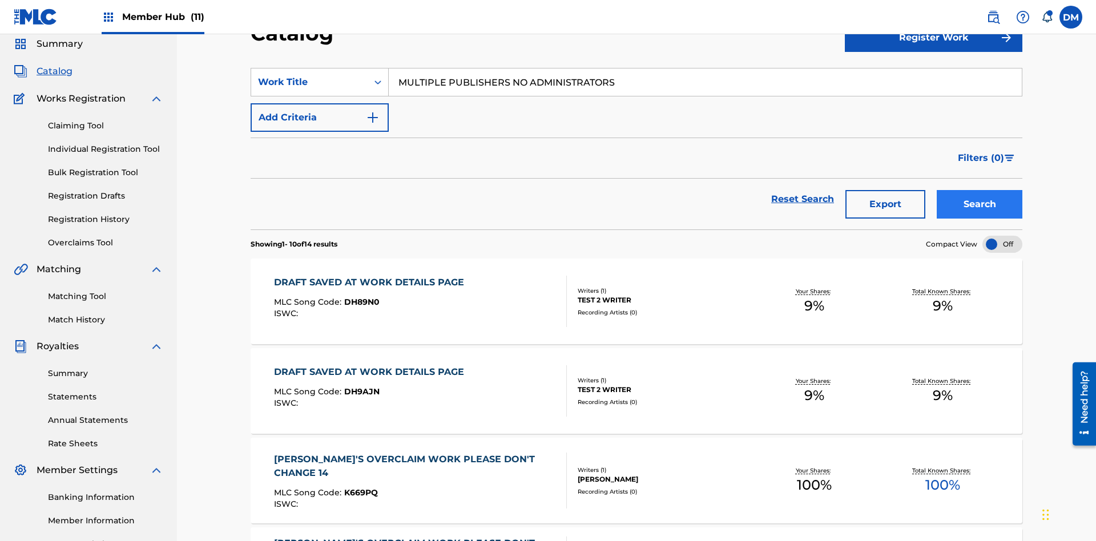
type input "MULTIPLE PUBLISHERS NO ADMINISTRATORS"
click at [980, 190] on button "Search" at bounding box center [980, 204] width 86 height 29
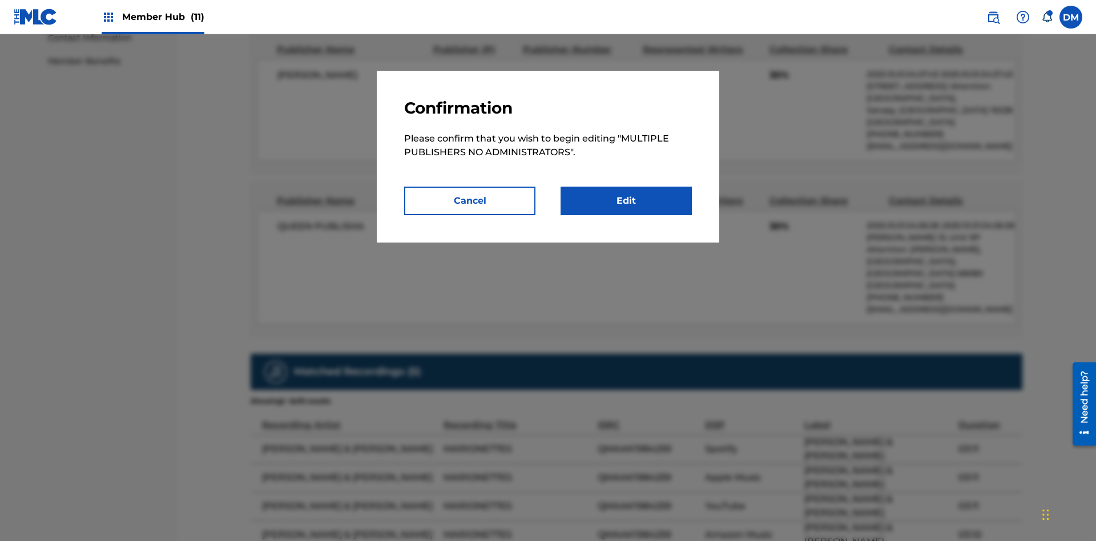
scroll to position [6, 0]
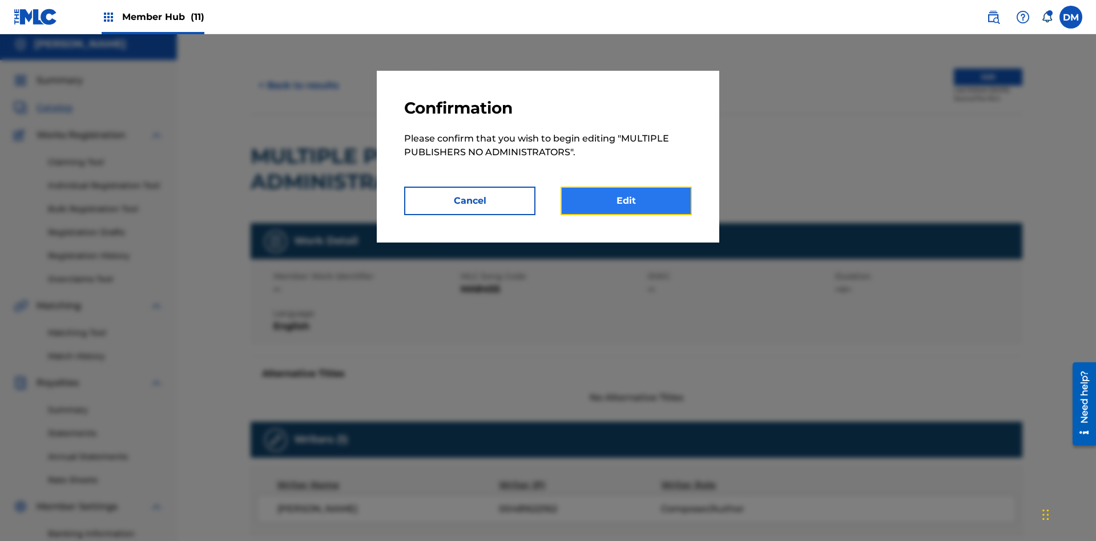
click at [626, 201] on link "Edit" at bounding box center [626, 201] width 131 height 29
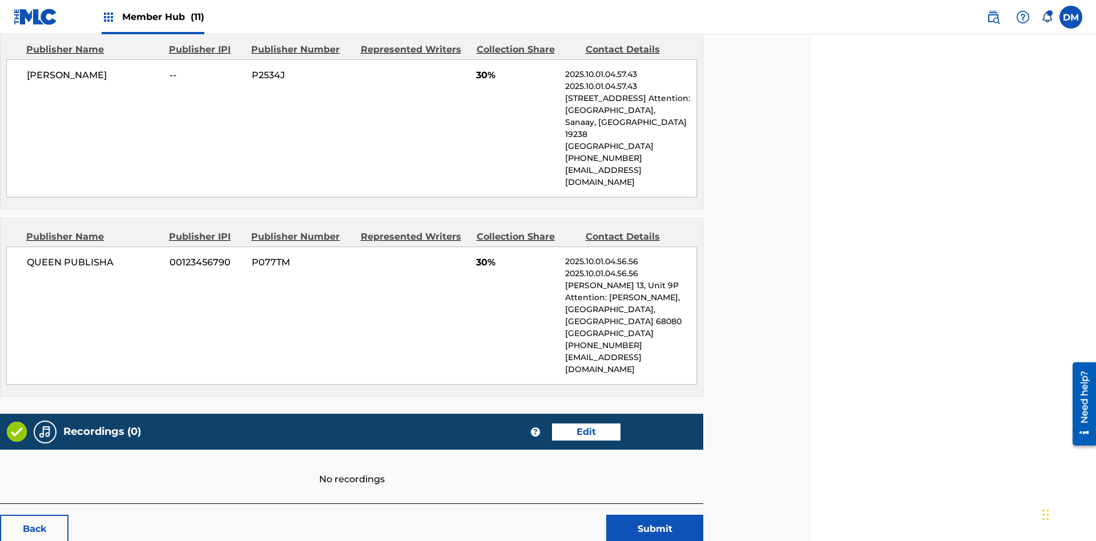
click at [163, 17] on span "Member Hub (11)" at bounding box center [163, 16] width 82 height 13
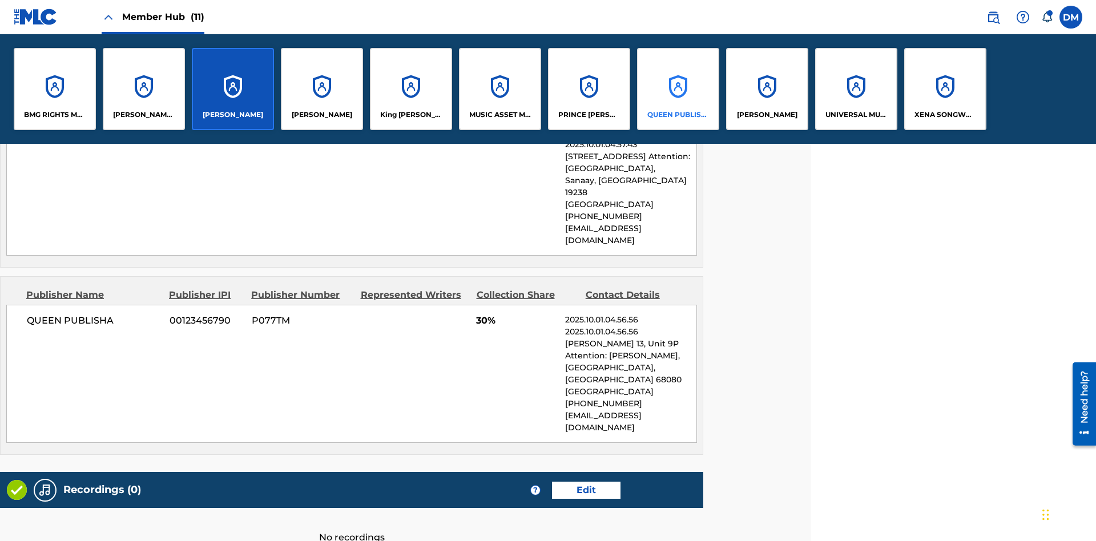
click at [678, 115] on p "QUEEN PUBLISHA" at bounding box center [678, 115] width 62 height 10
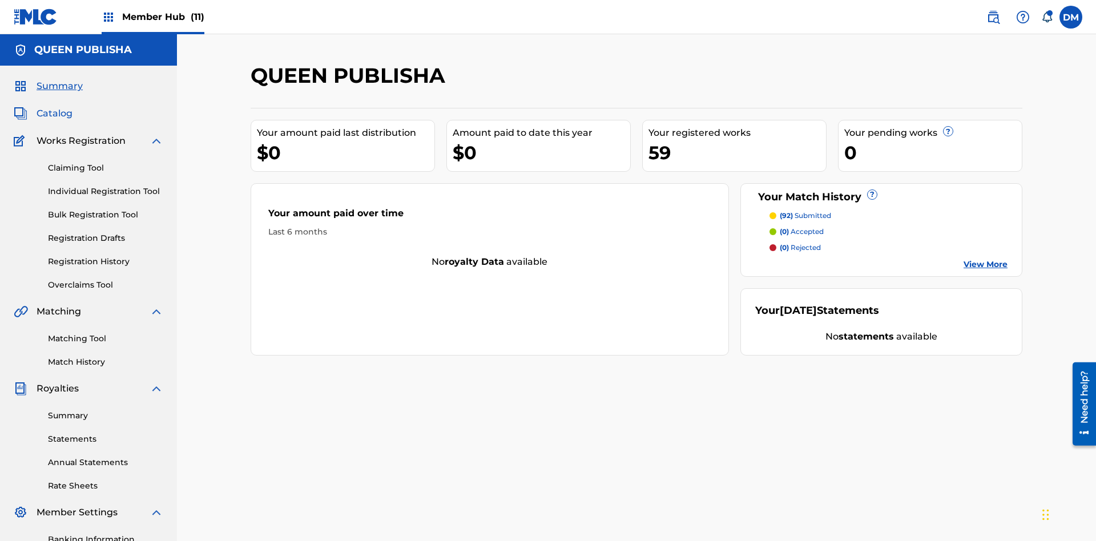
click at [54, 107] on span "Catalog" at bounding box center [55, 114] width 36 height 14
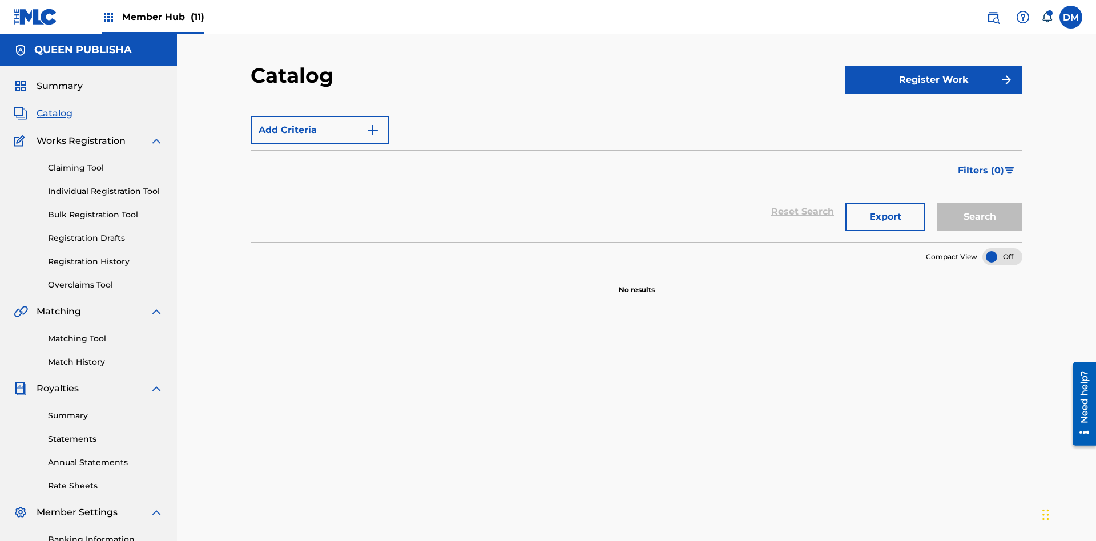
scroll to position [42, 0]
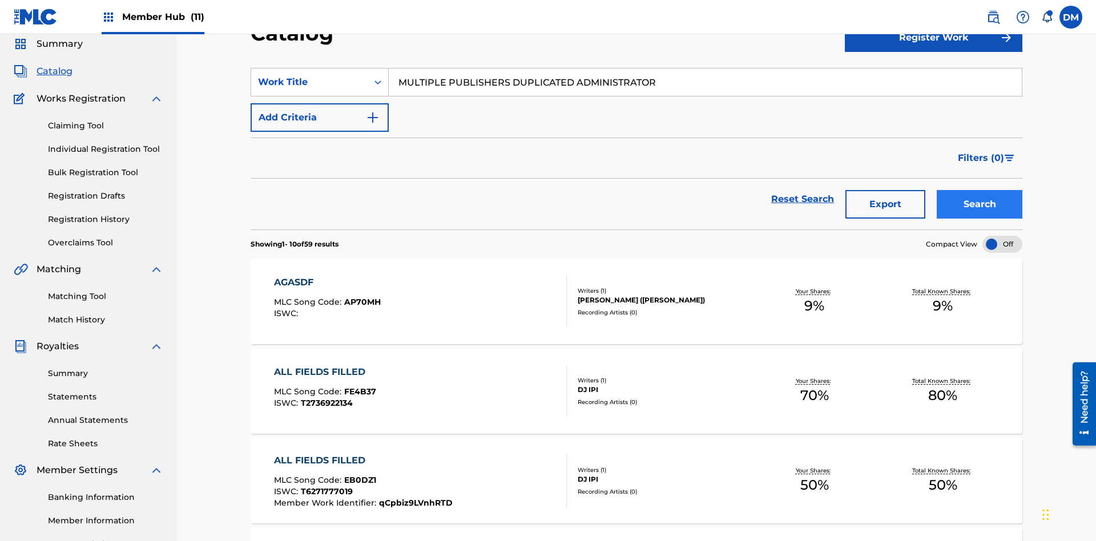
type input "MULTIPLE PUBLISHERS DUPLICATED ADMINISTRATOR"
click at [980, 190] on button "Search" at bounding box center [980, 204] width 86 height 29
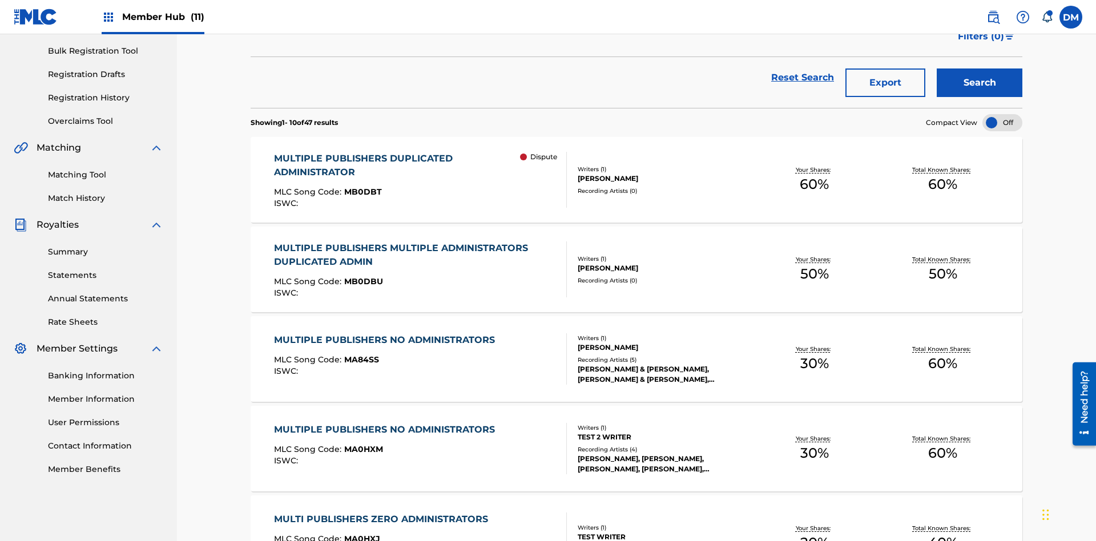
click at [361, 187] on span "MB0DBT" at bounding box center [363, 192] width 38 height 10
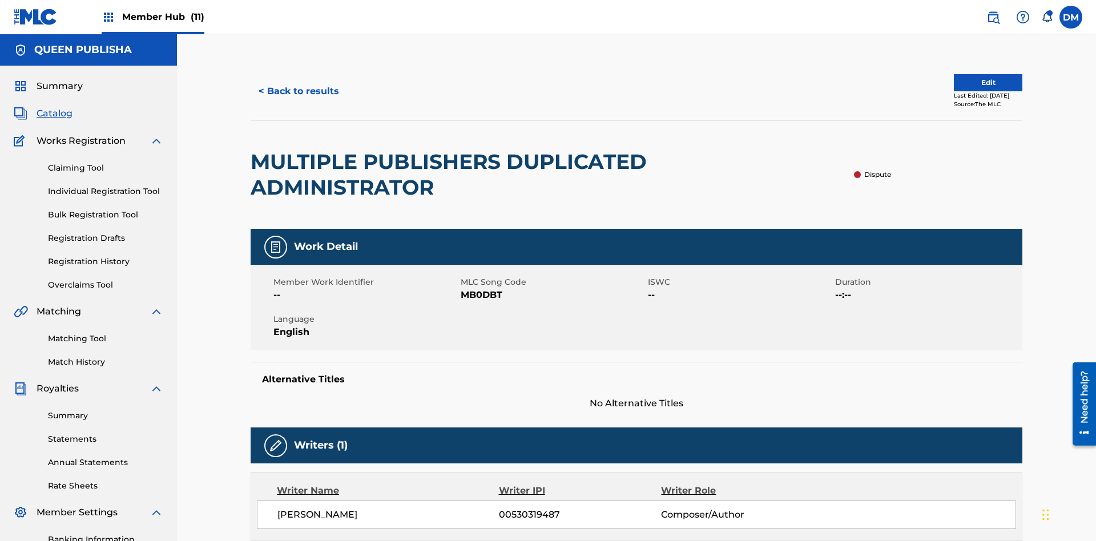
scroll to position [586, 0]
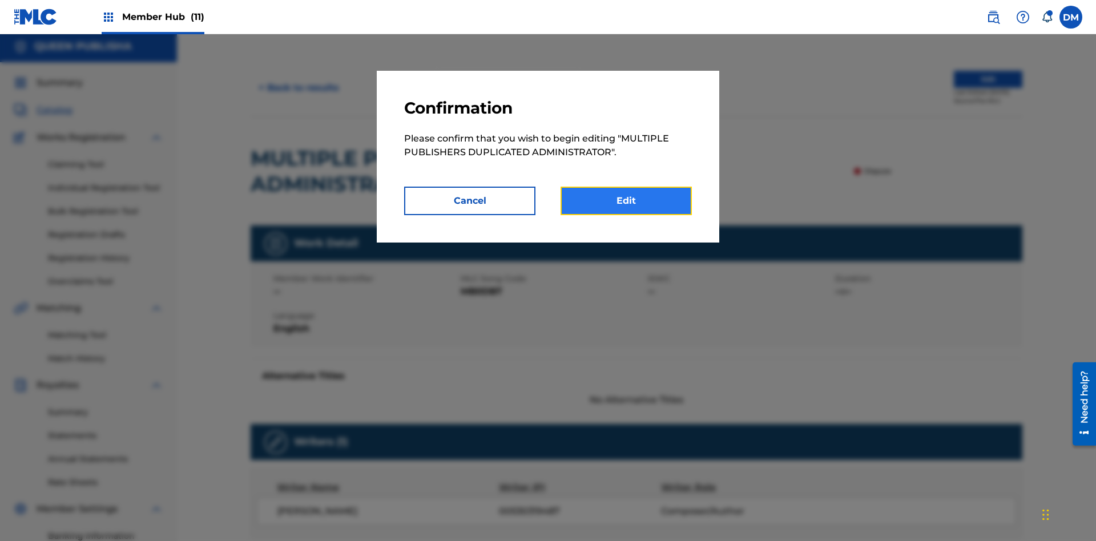
click at [626, 201] on link "Edit" at bounding box center [626, 201] width 131 height 29
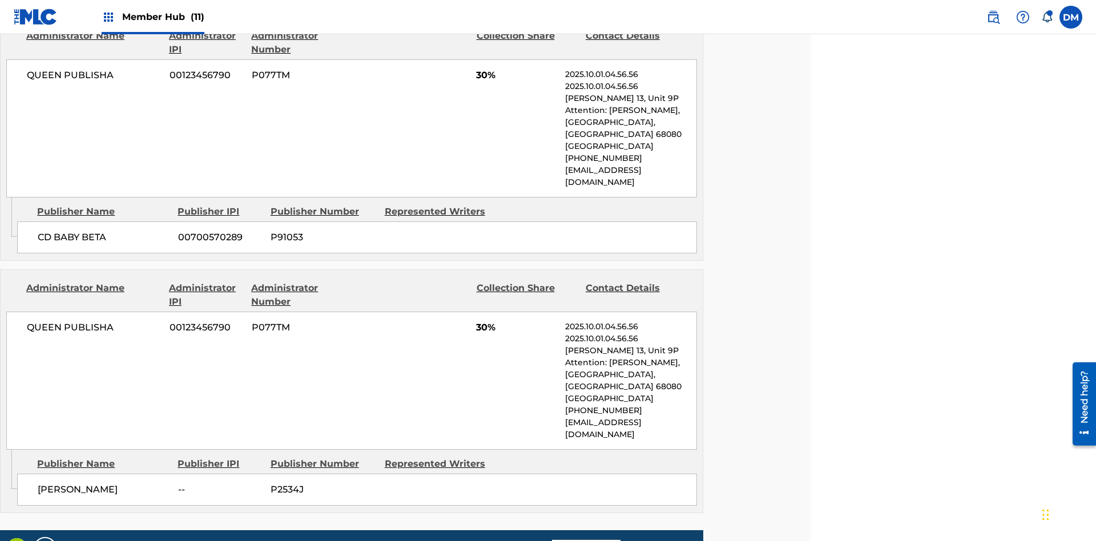
click at [163, 17] on span "Member Hub (11)" at bounding box center [163, 16] width 82 height 13
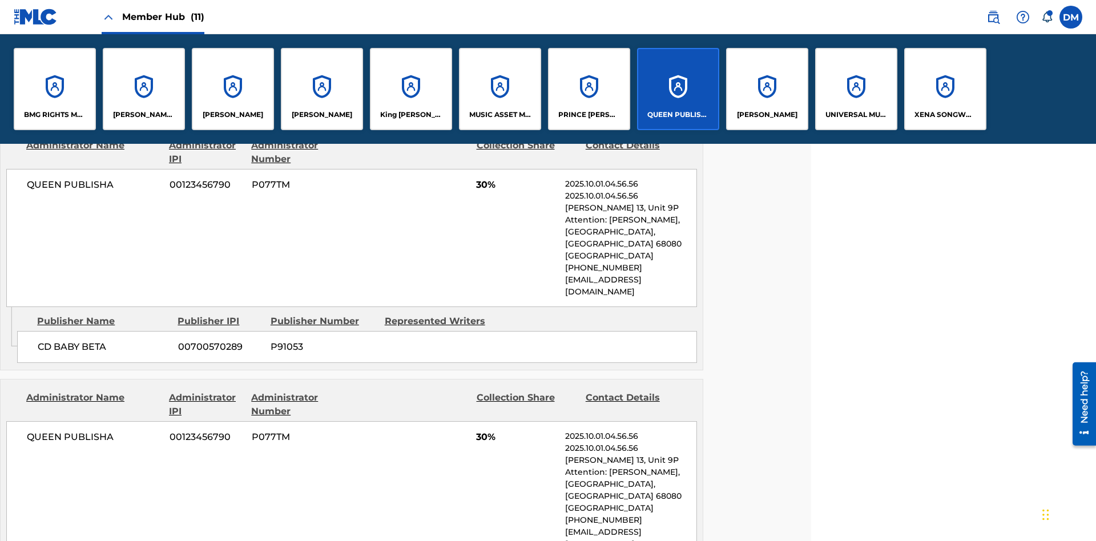
scroll to position [597, 285]
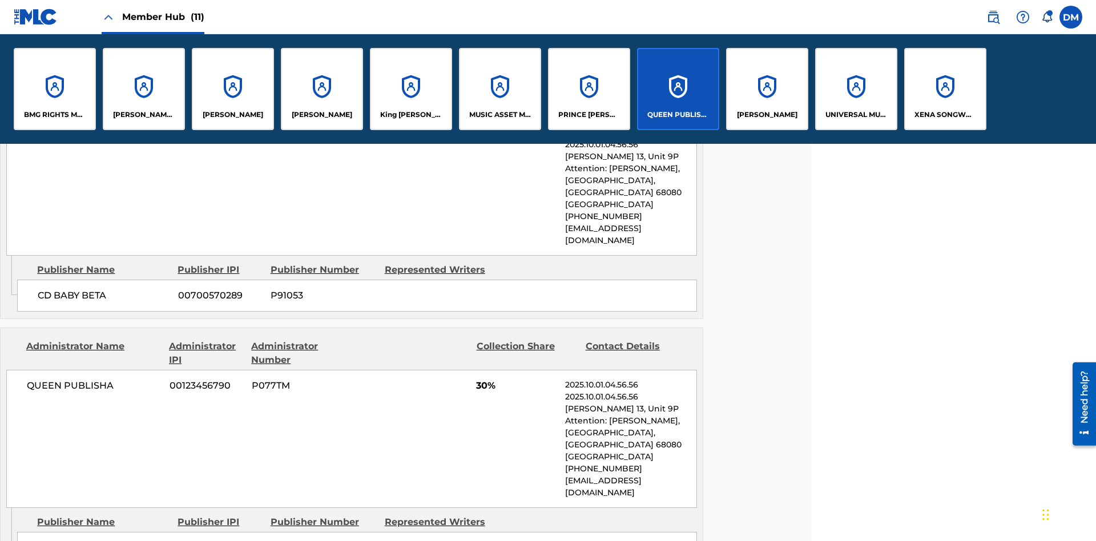
click at [678, 115] on p "QUEEN PUBLISHA" at bounding box center [678, 115] width 62 height 10
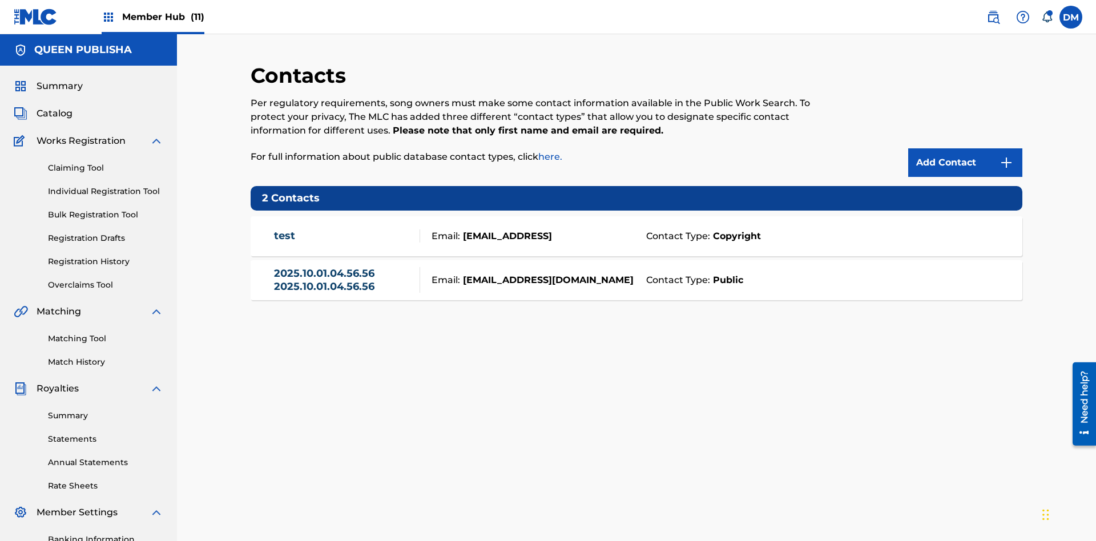
scroll to position [167, 0]
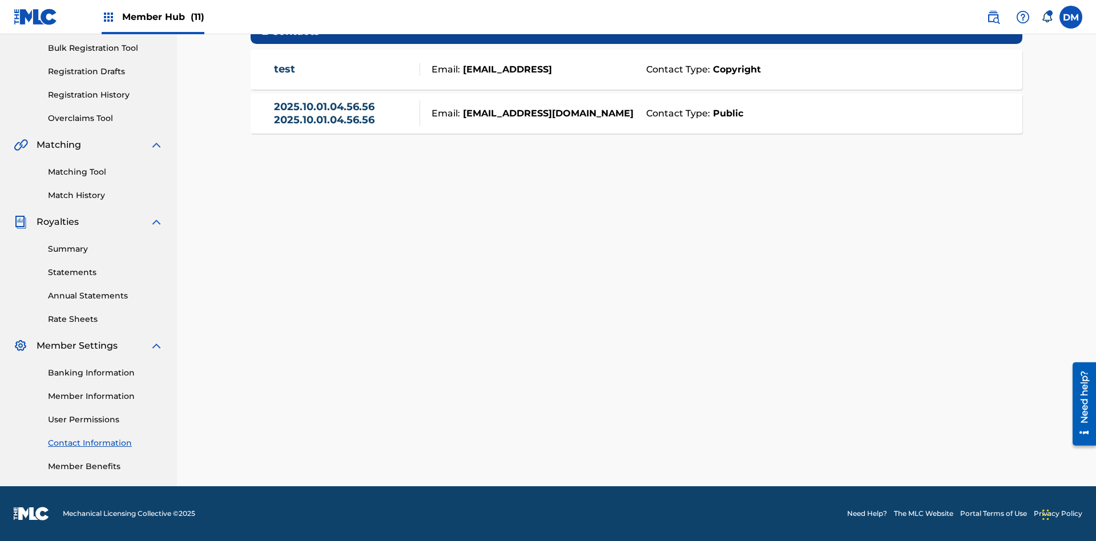
click at [726, 113] on strong "Public" at bounding box center [726, 114] width 33 height 14
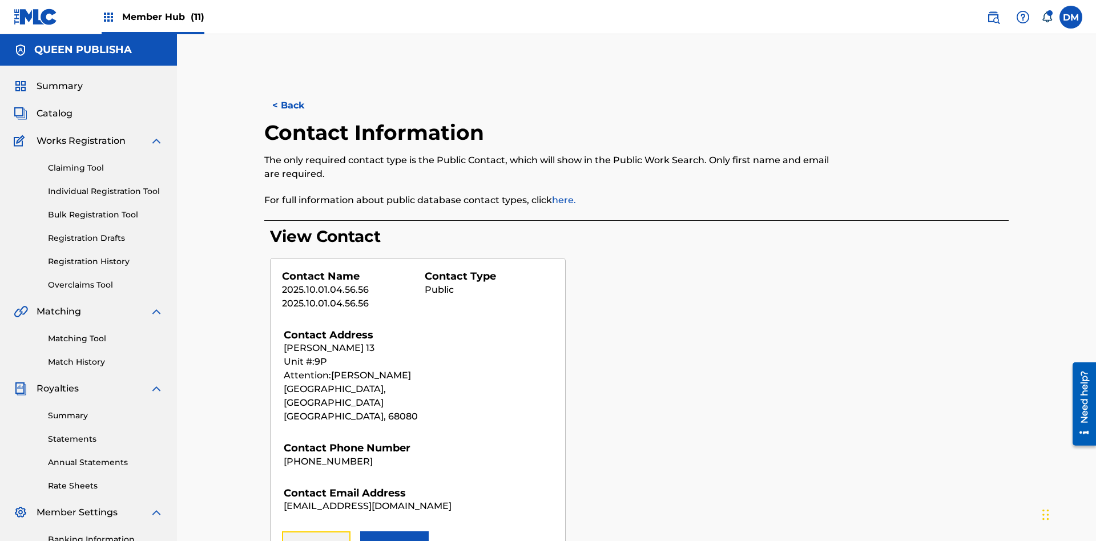
click at [316, 532] on button "Remove" at bounding box center [316, 546] width 69 height 29
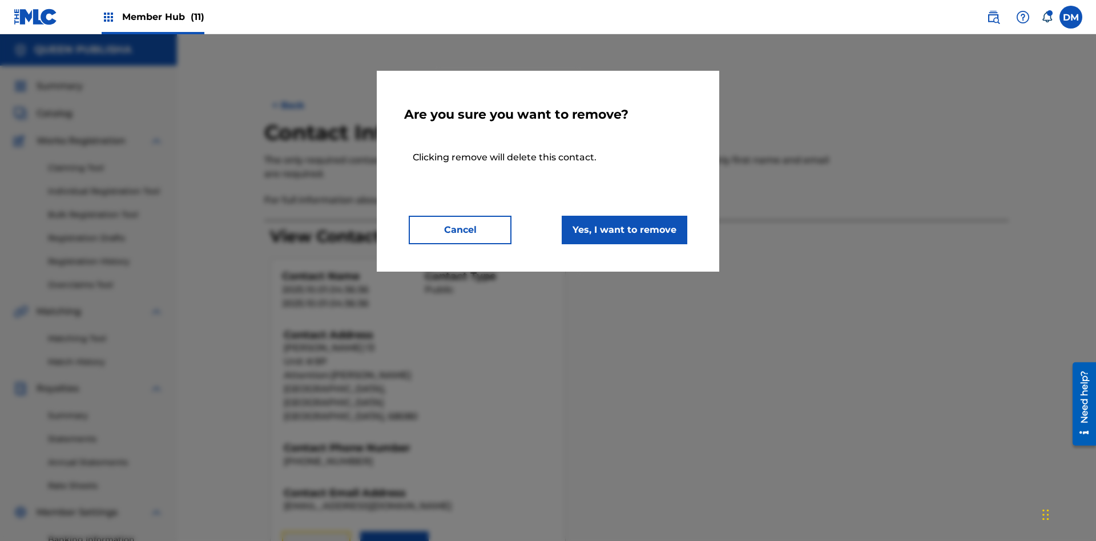
scroll to position [167, 0]
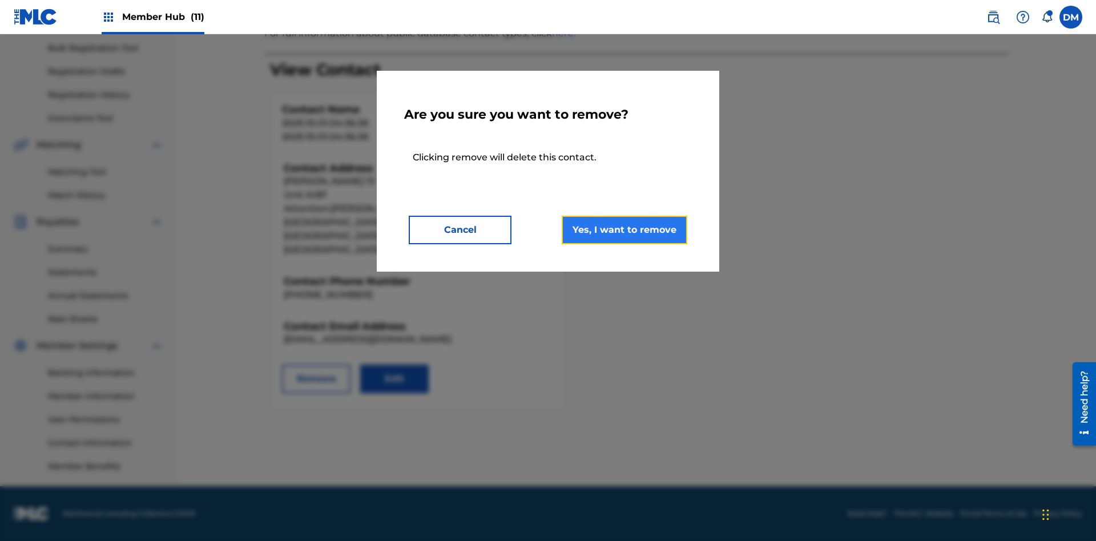
click at [625, 230] on button "Yes, I want to remove" at bounding box center [625, 230] width 126 height 29
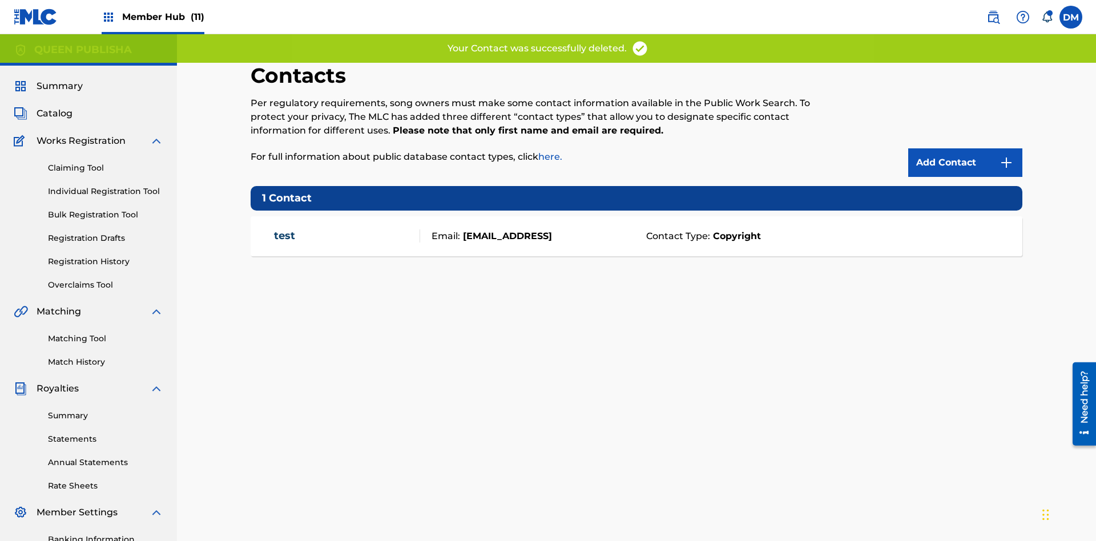
click at [163, 17] on span "Member Hub (11)" at bounding box center [163, 16] width 82 height 13
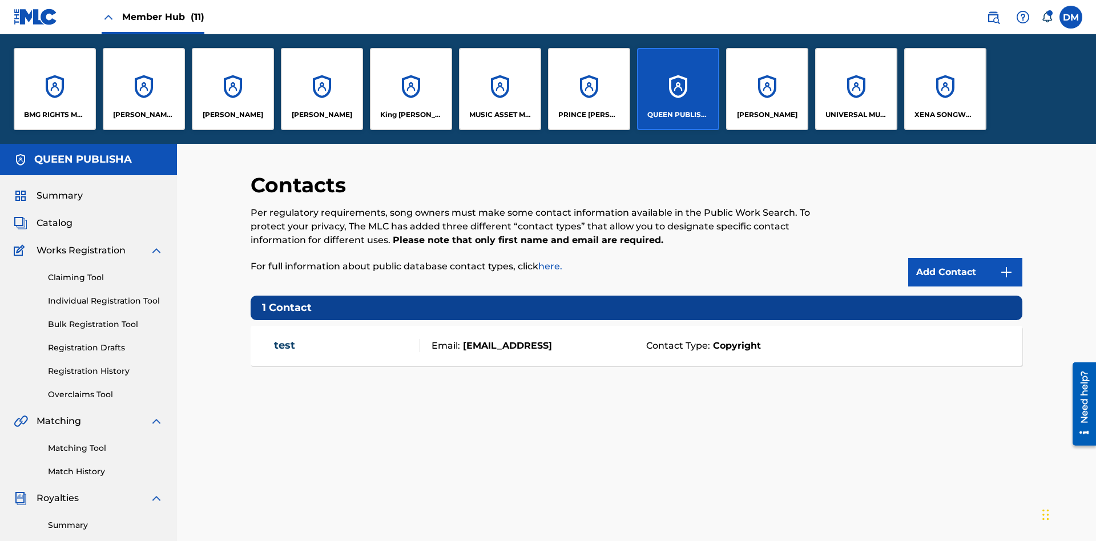
click at [678, 115] on p "QUEEN PUBLISHA" at bounding box center [678, 115] width 62 height 10
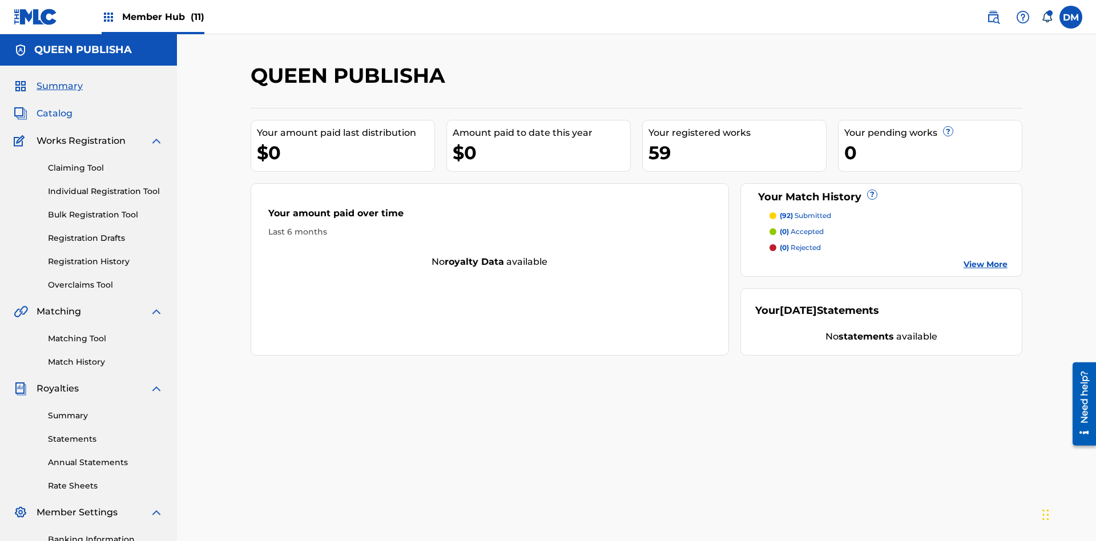
click at [54, 107] on span "Catalog" at bounding box center [55, 114] width 36 height 14
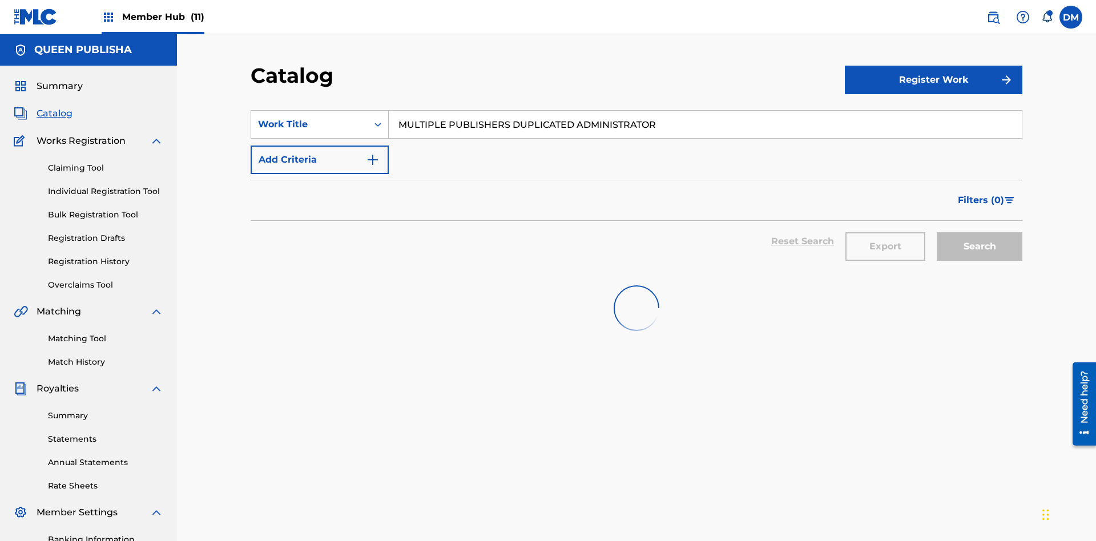
click at [705, 111] on input "MULTIPLE PUBLISHERS DUPLICATED ADMINISTRATOR" at bounding box center [705, 124] width 633 height 27
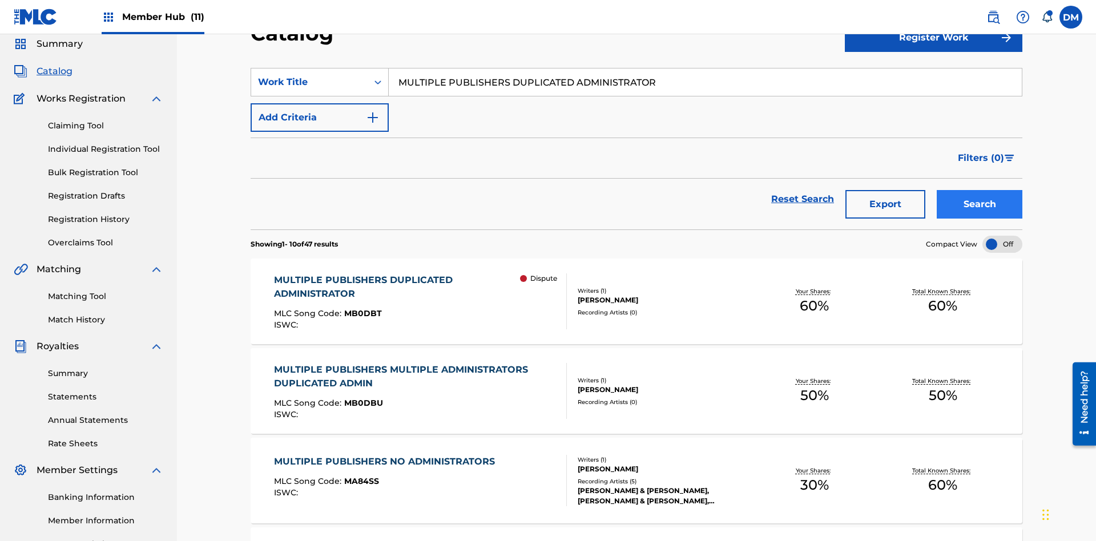
type input "MULTIPLE PUBLISHERS DUPLICATED ADMINISTRATOR"
click at [980, 190] on button "Search" at bounding box center [980, 204] width 86 height 29
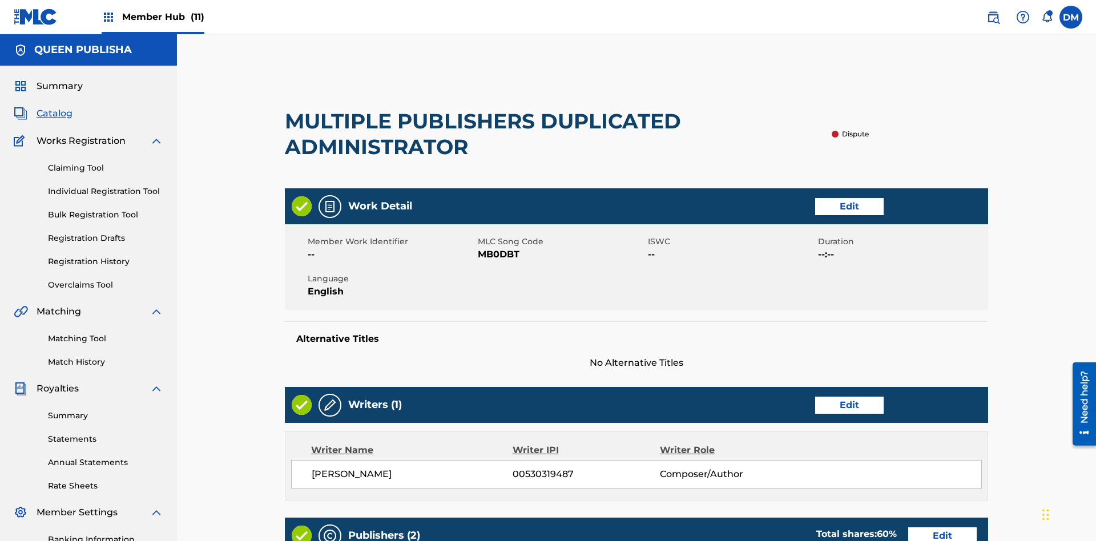
scroll to position [524, 285]
